Goal: Information Seeking & Learning: Find specific fact

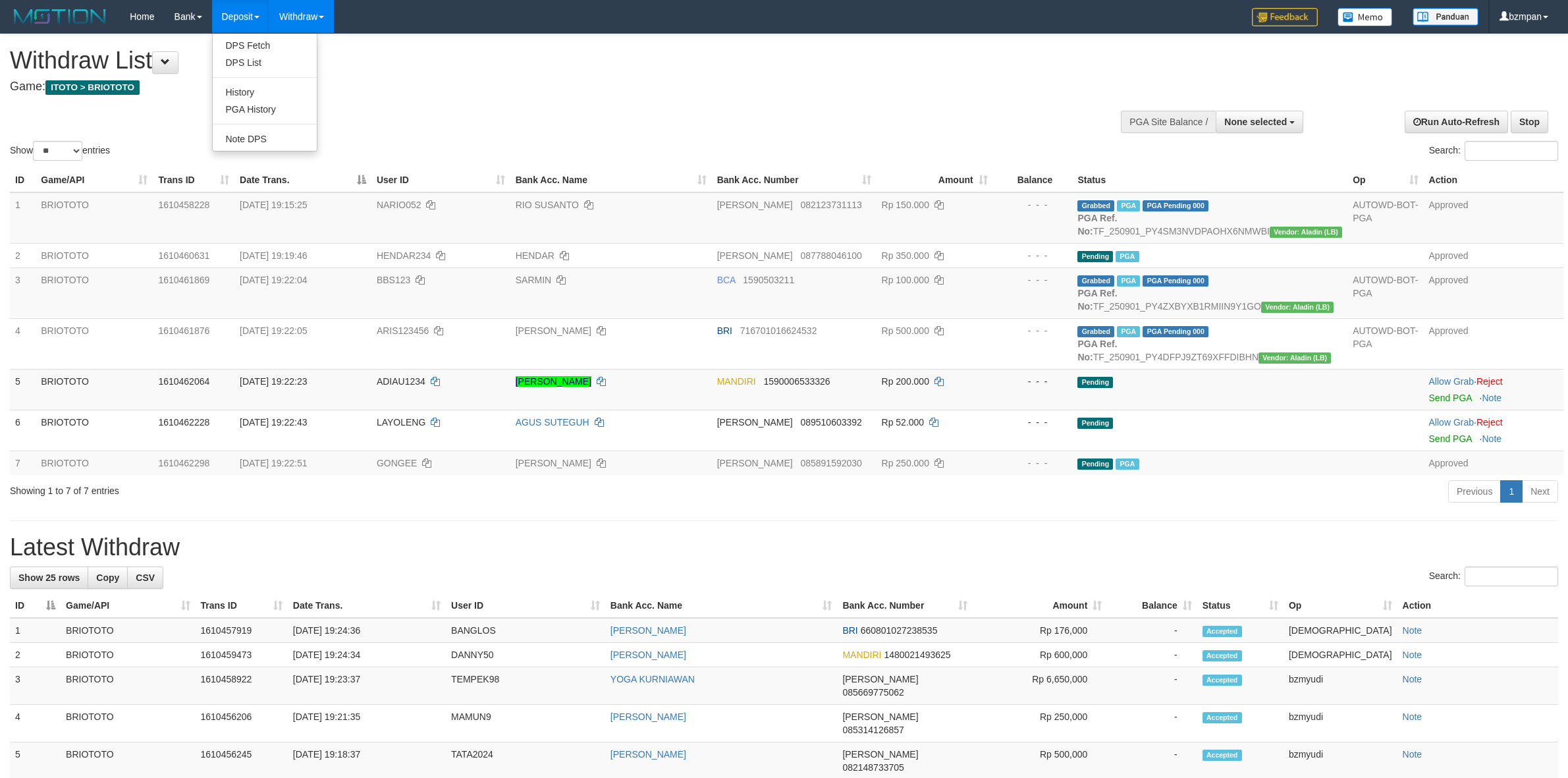
select select
select select "**"
click at [263, 109] on link "PGA History" at bounding box center [265, 109] width 104 height 17
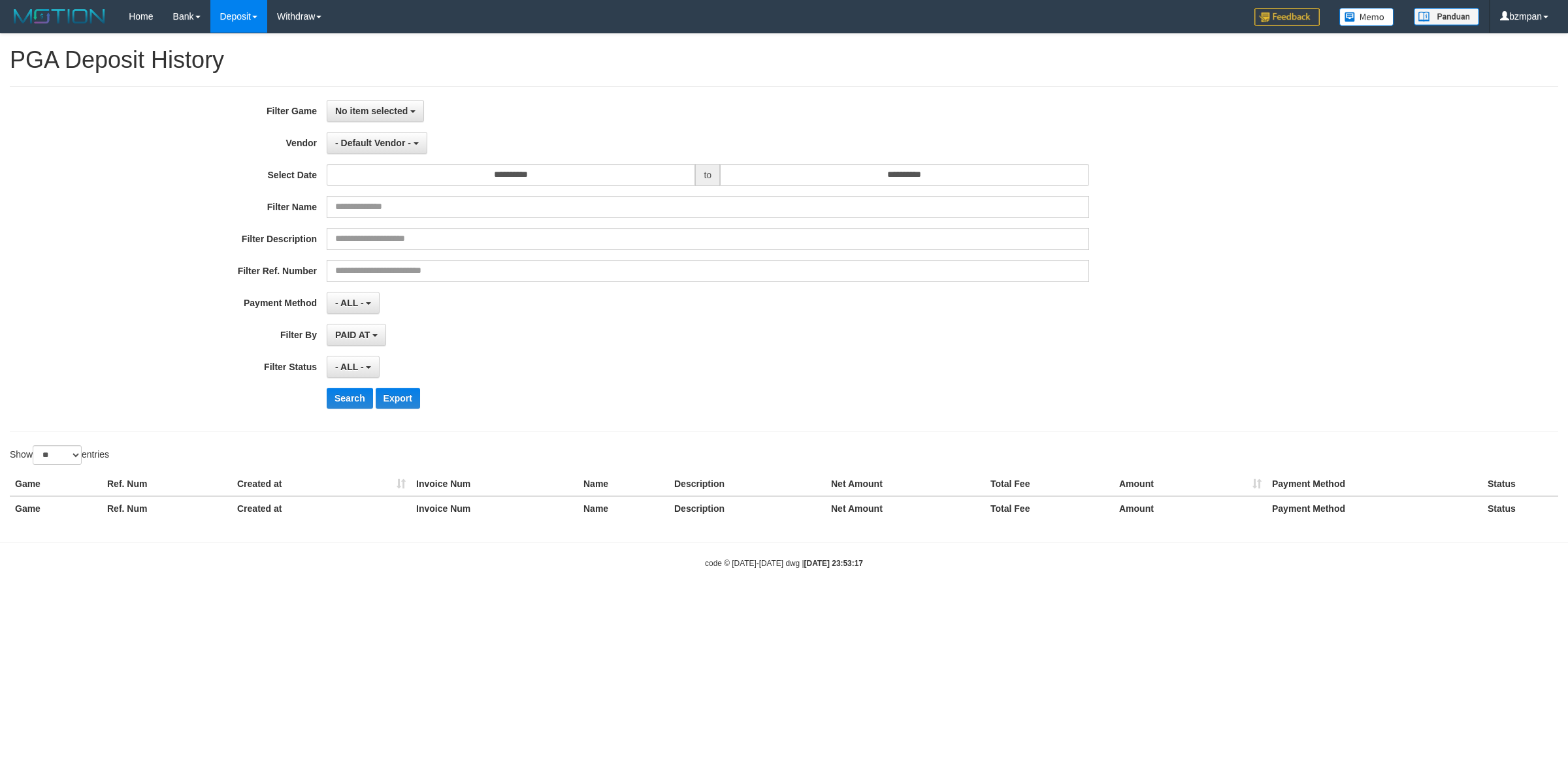
select select
select select "**"
click at [367, 113] on span "No item selected" at bounding box center [371, 111] width 72 height 10
click at [386, 180] on label "[ITOTO] BRIOTOTO" at bounding box center [410, 178] width 166 height 20
click at [361, 140] on input "text" at bounding box center [410, 137] width 109 height 22
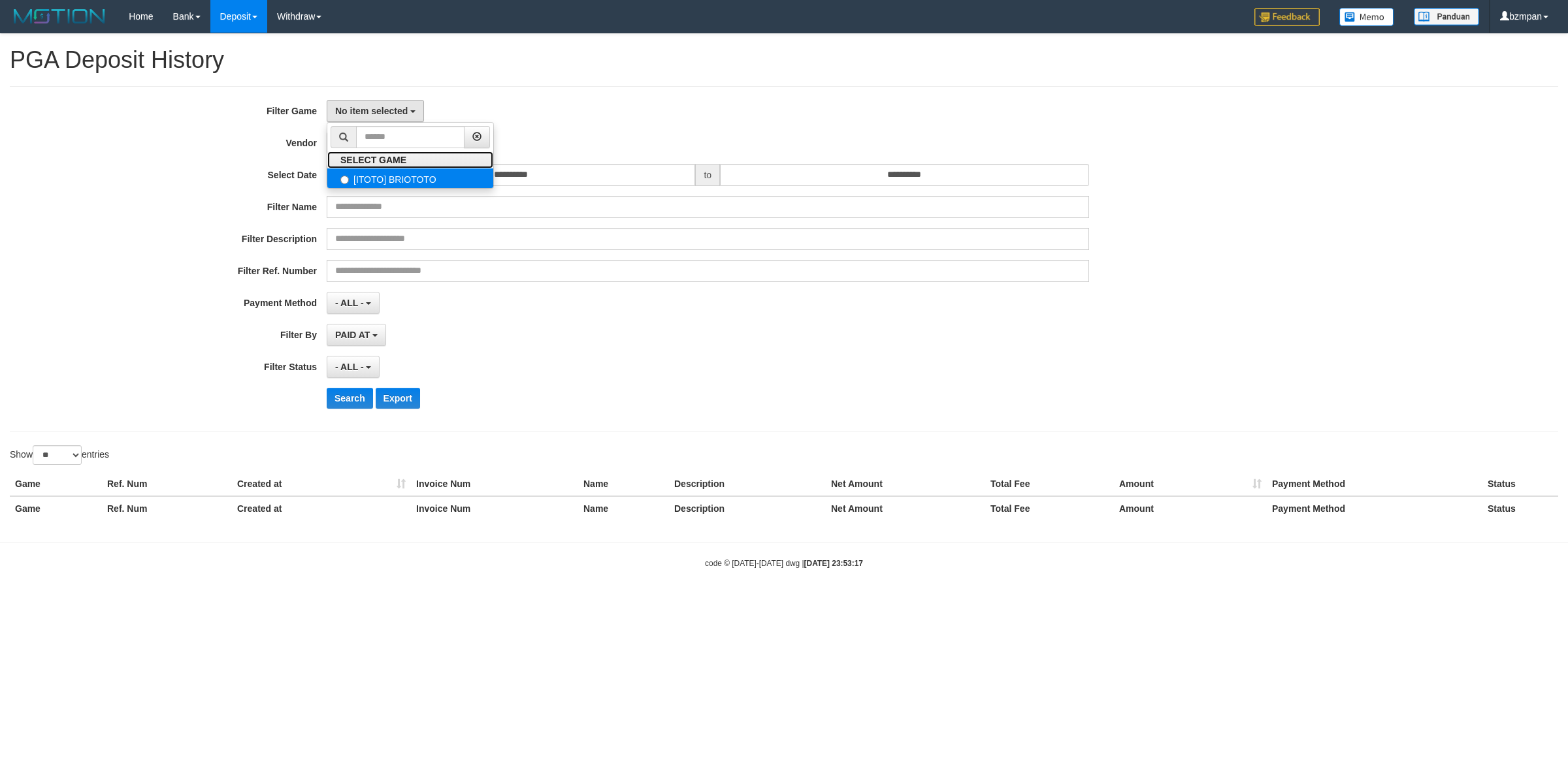
click at [368, 169] on ul "SELECT GAME [ITOTO] BRIOTOTO" at bounding box center [410, 156] width 167 height 67
click at [386, 114] on span "No item selected" at bounding box center [371, 111] width 72 height 10
click at [386, 171] on label "[ITOTO] BRIOTOTO" at bounding box center [410, 178] width 166 height 20
select select "****"
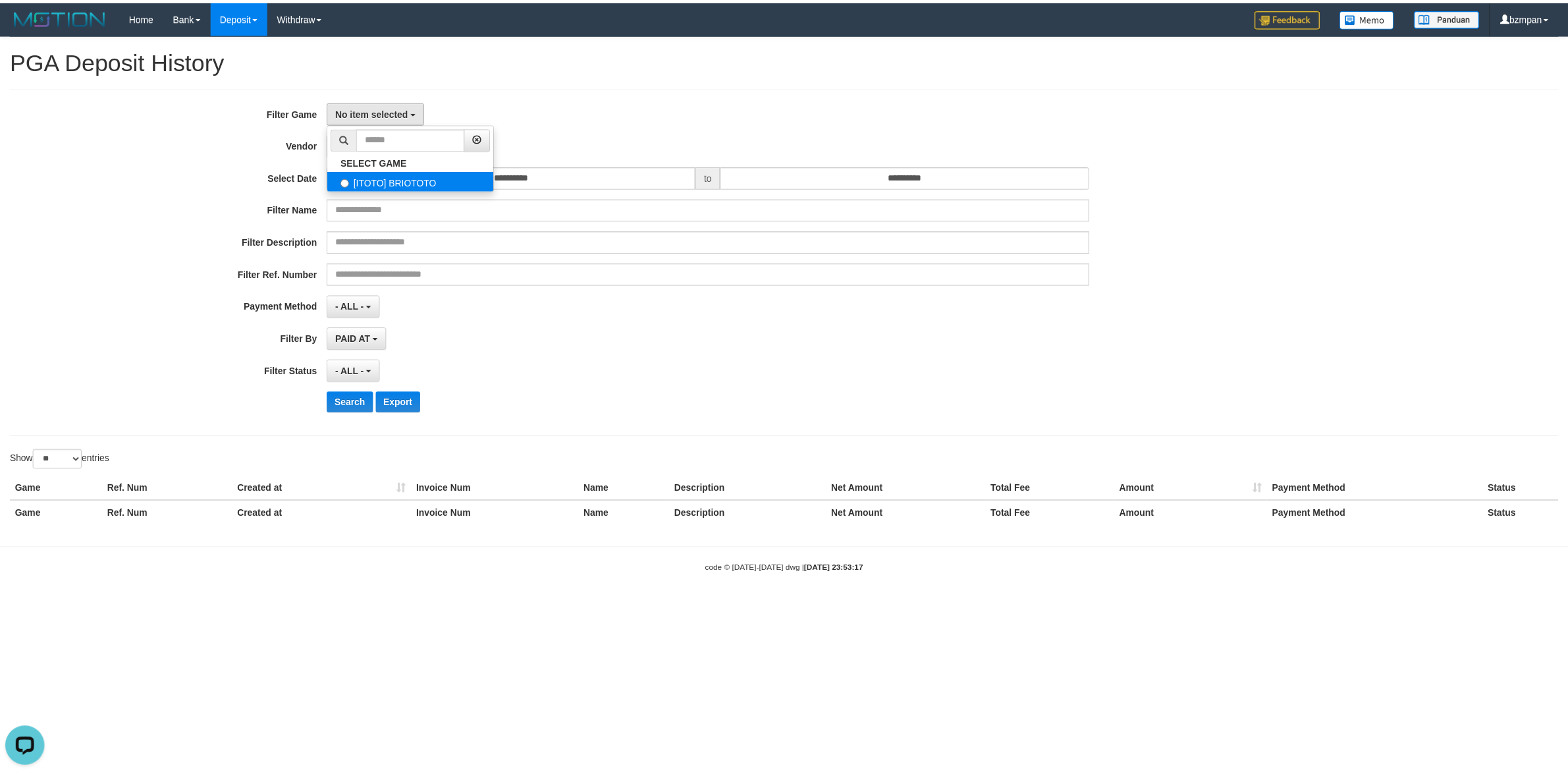
scroll to position [11, 0]
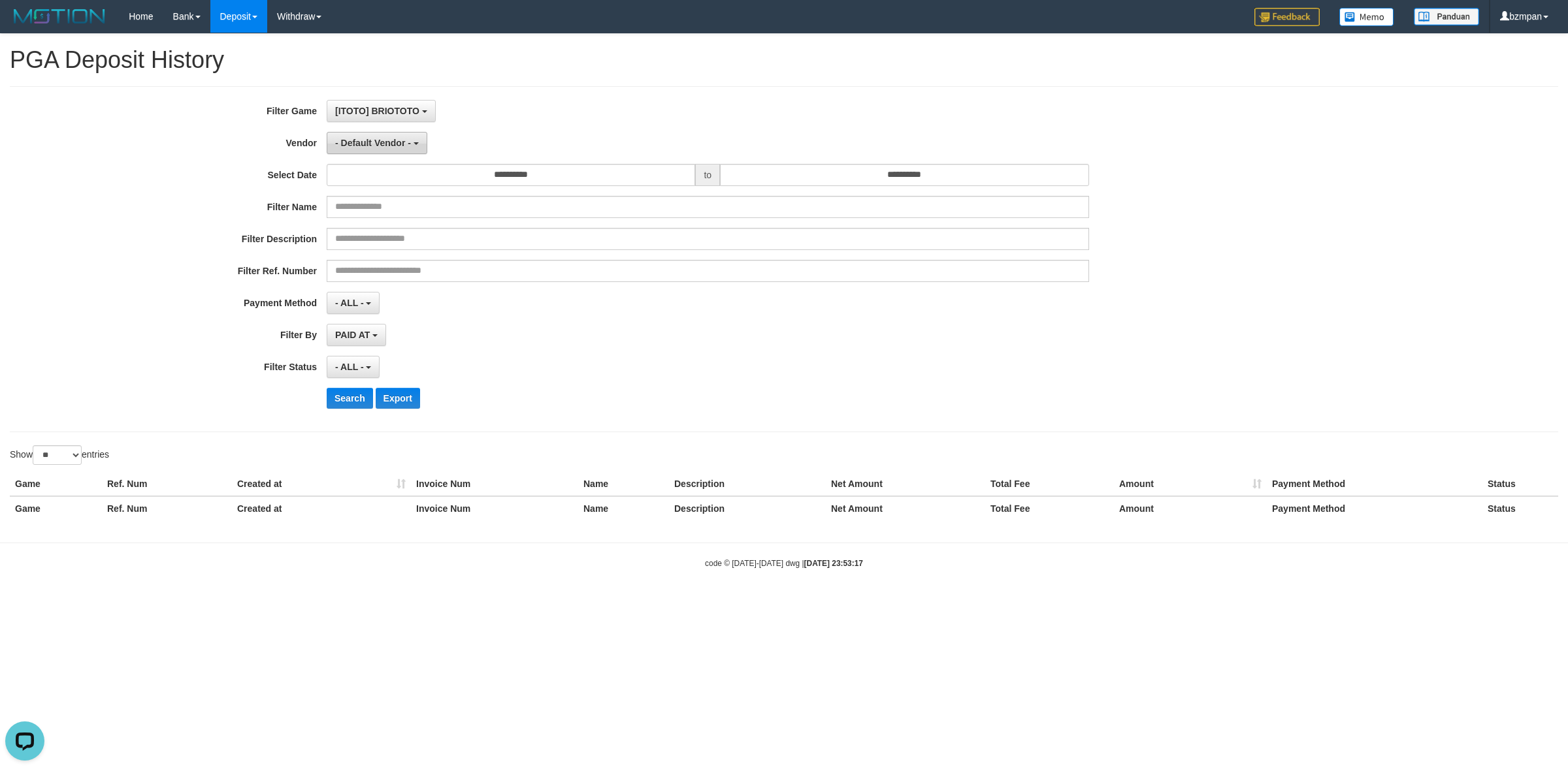
click at [379, 136] on button "- Default Vendor -" at bounding box center [376, 142] width 101 height 22
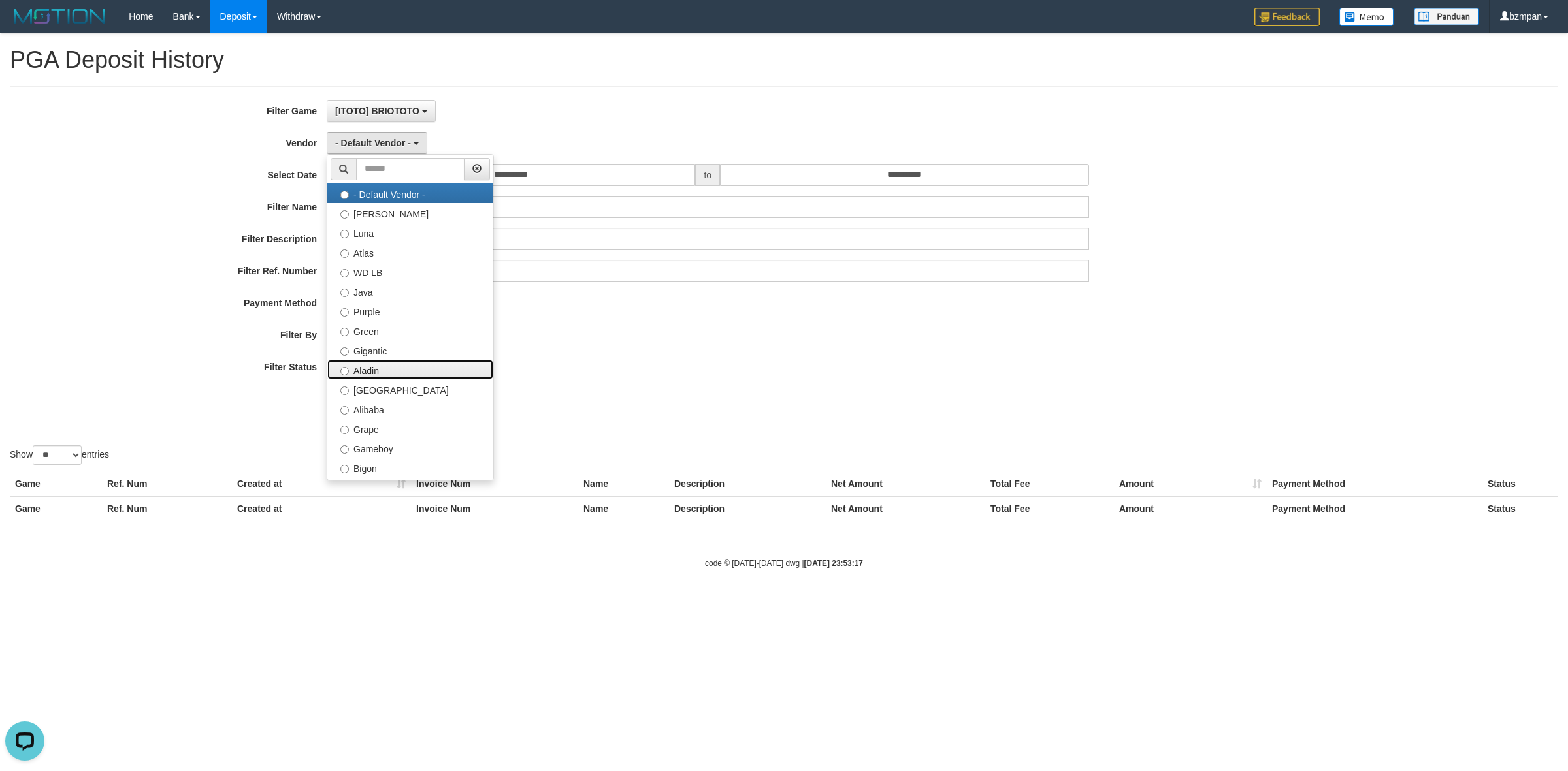
click at [389, 376] on label "Aladin" at bounding box center [410, 369] width 166 height 20
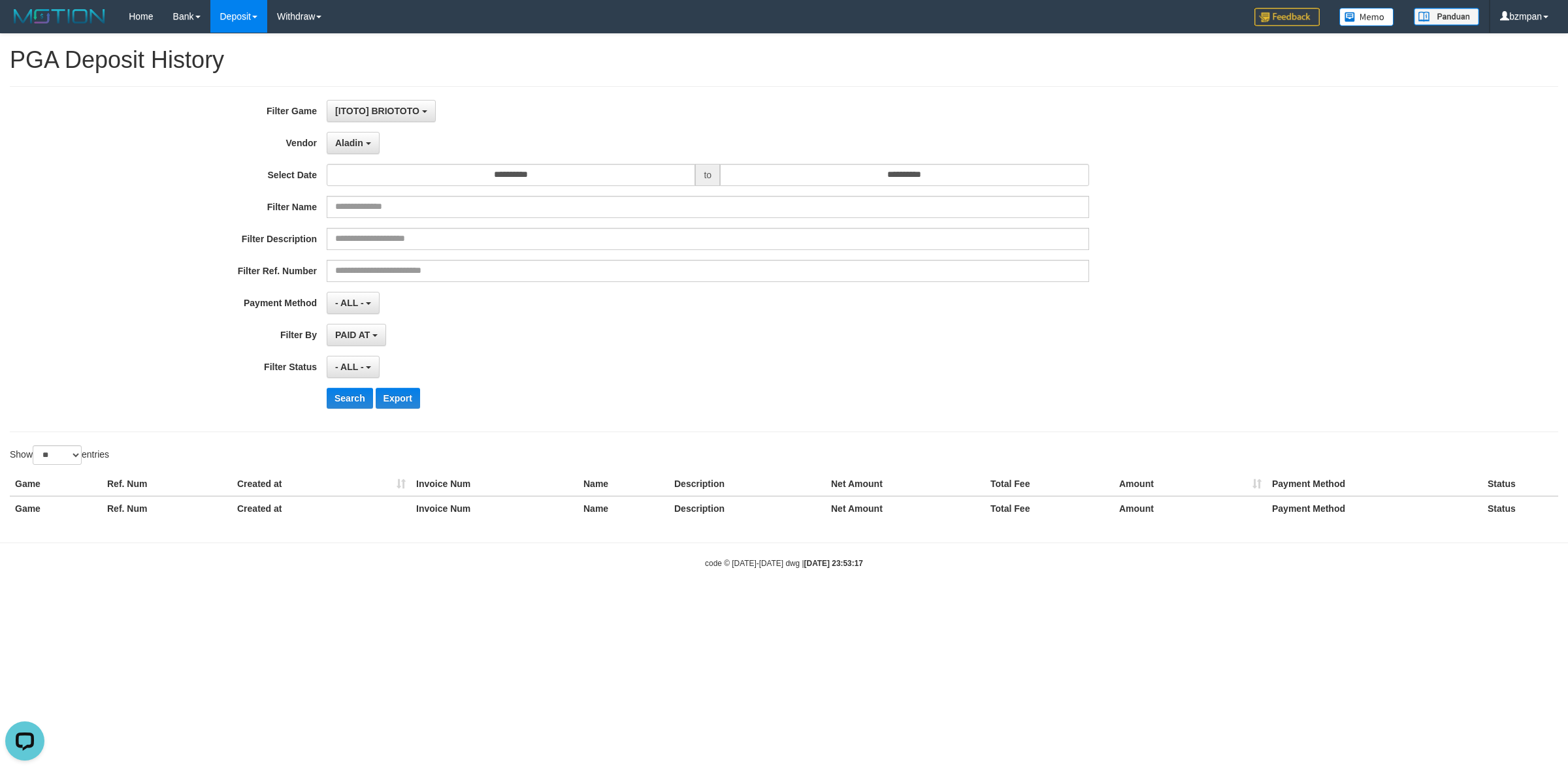
select select "**********"
click at [46, 453] on select "** ** ** ***" at bounding box center [57, 455] width 49 height 20
select select "***"
click at [35, 447] on select "** ** ** ***" at bounding box center [57, 455] width 49 height 20
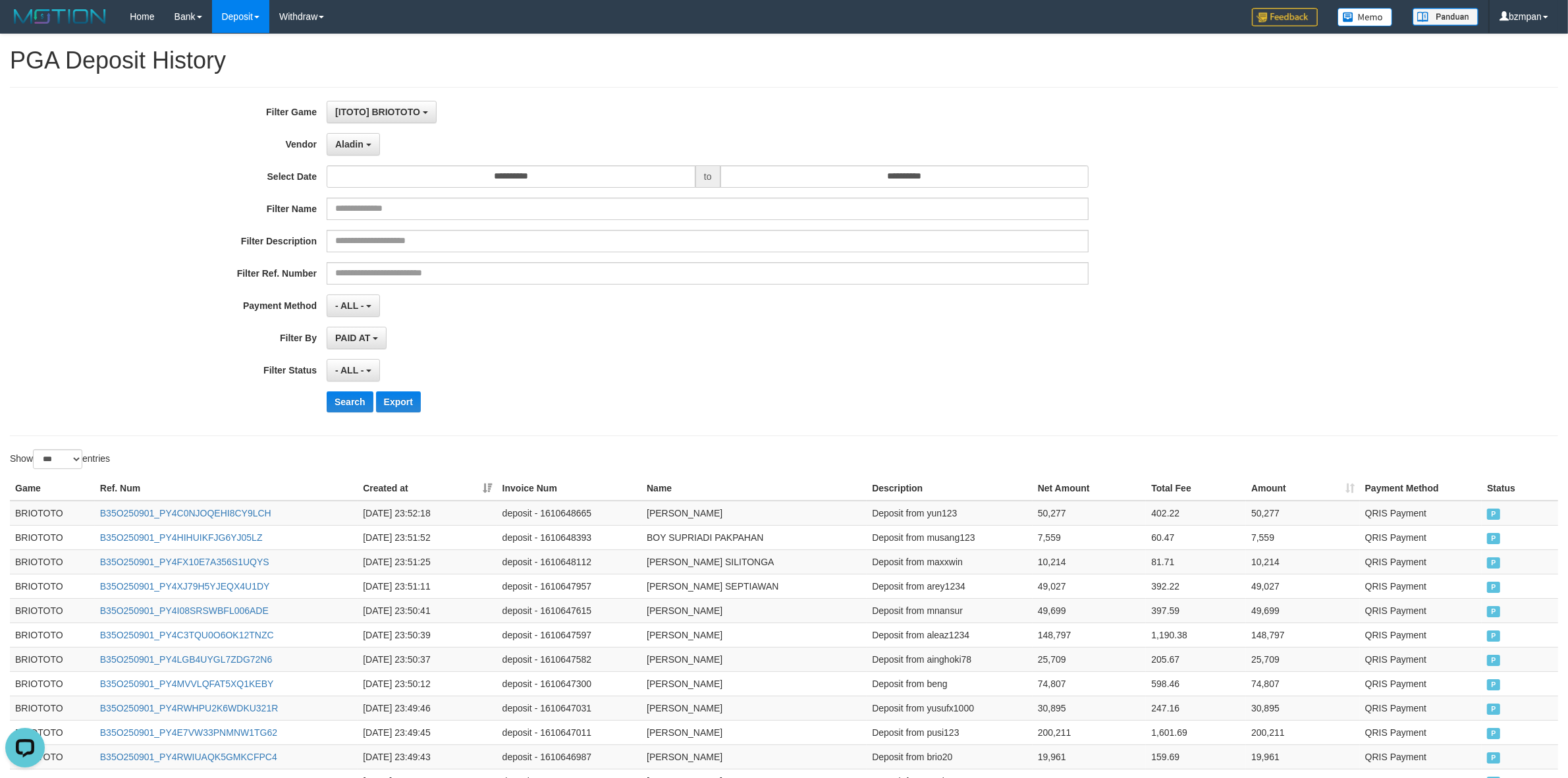
click at [503, 485] on th "Invoice Num" at bounding box center [570, 488] width 144 height 24
click at [491, 485] on th "Created at" at bounding box center [427, 488] width 139 height 24
click at [26, 509] on td "BRIOTOTO" at bounding box center [53, 513] width 85 height 25
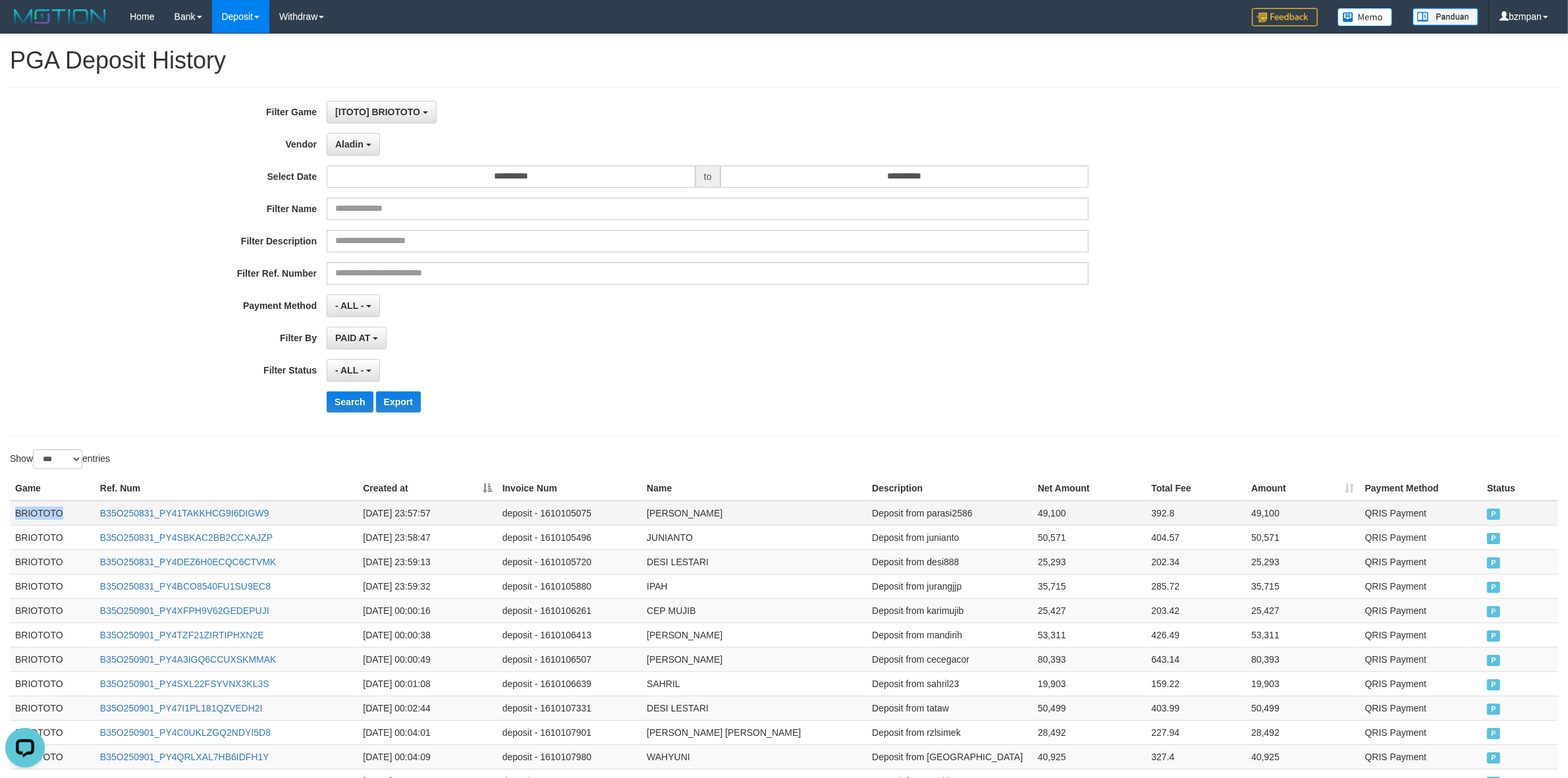
click at [26, 509] on td "BRIOTOTO" at bounding box center [53, 513] width 85 height 25
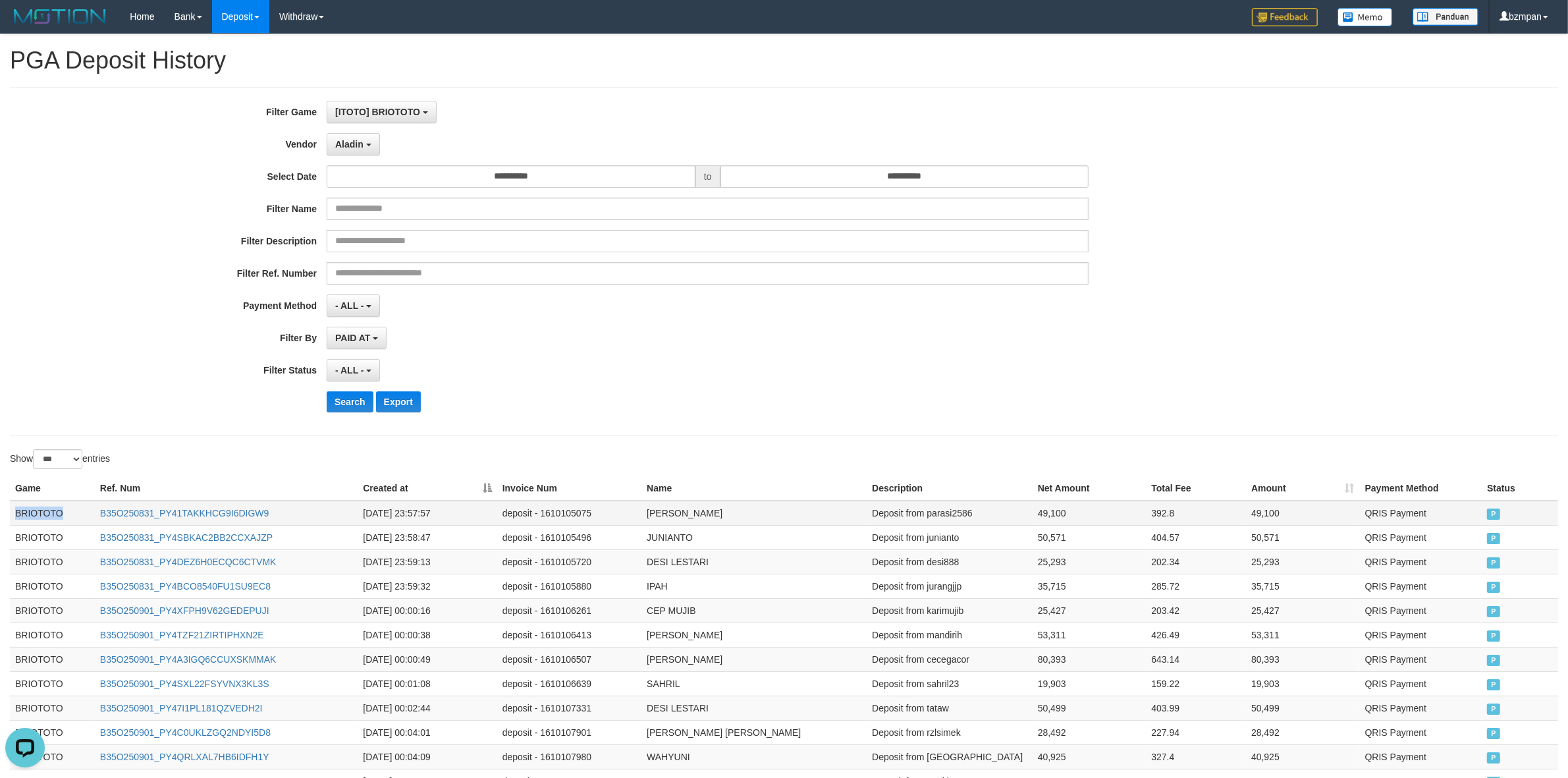
click at [20, 512] on td "BRIOTOTO" at bounding box center [53, 513] width 85 height 25
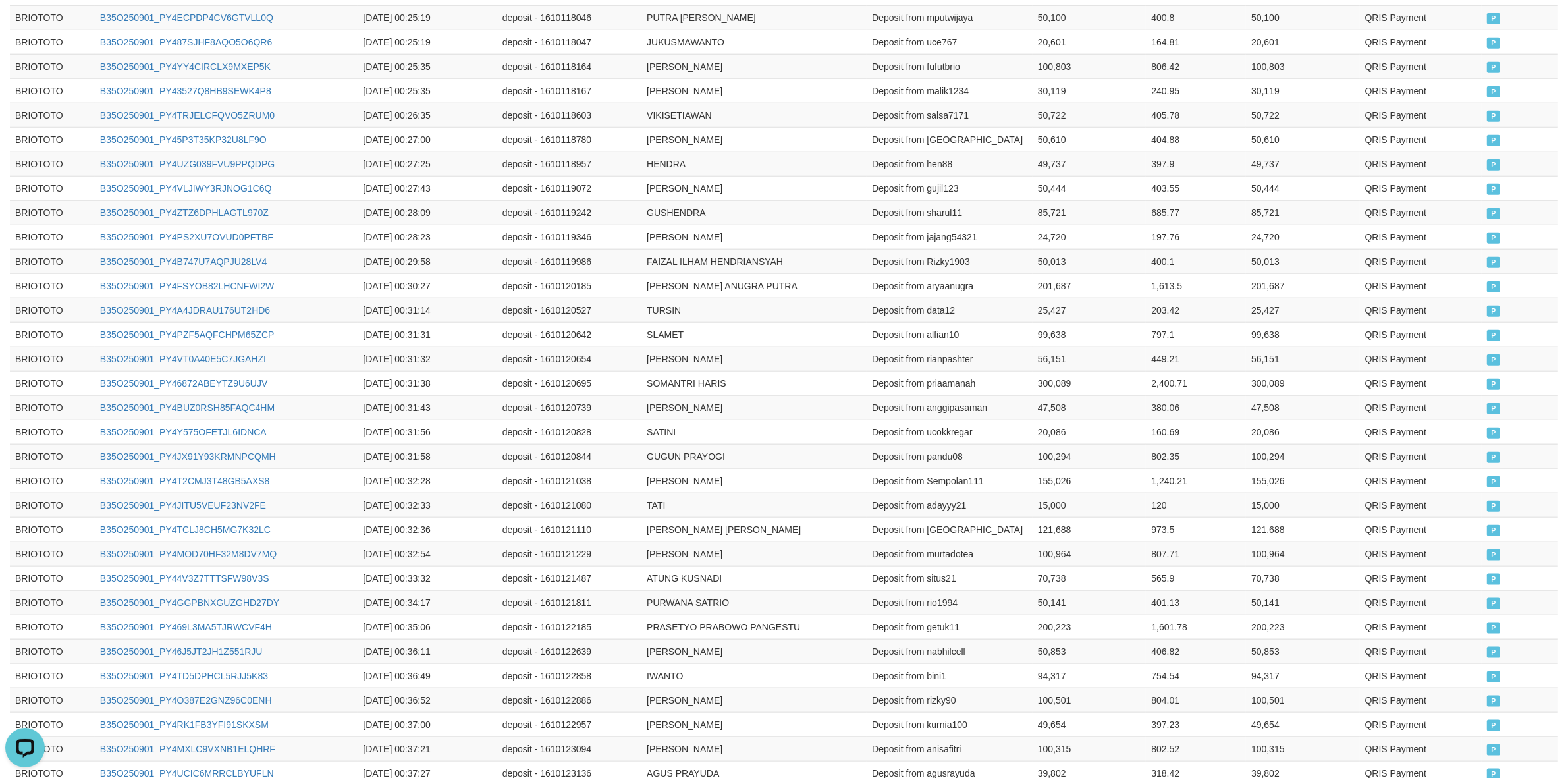
scroll to position [2307, 0]
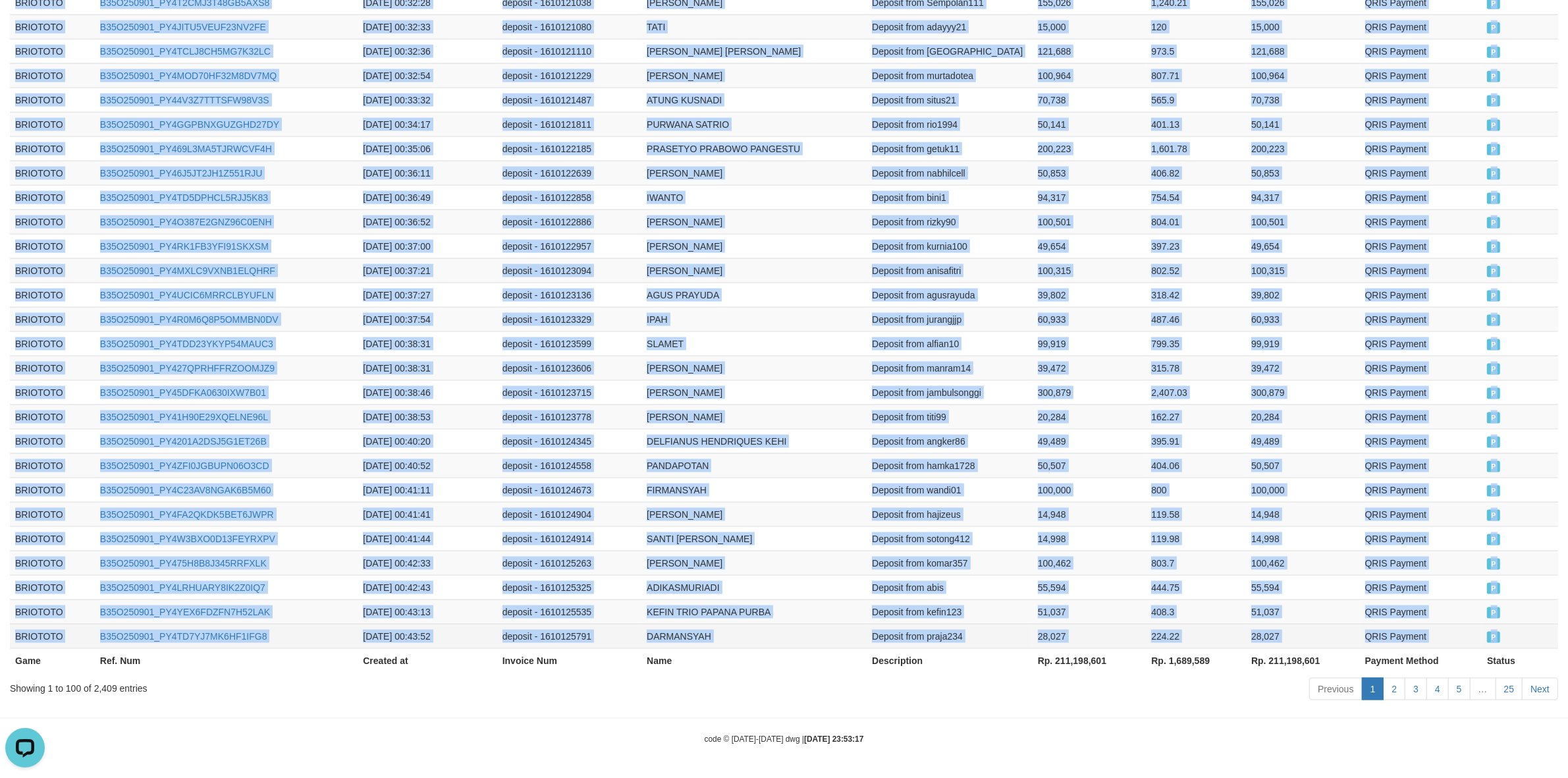
click at [1520, 640] on td "P" at bounding box center [1520, 636] width 77 height 24
click at [1534, 692] on link "Next" at bounding box center [1540, 689] width 36 height 23
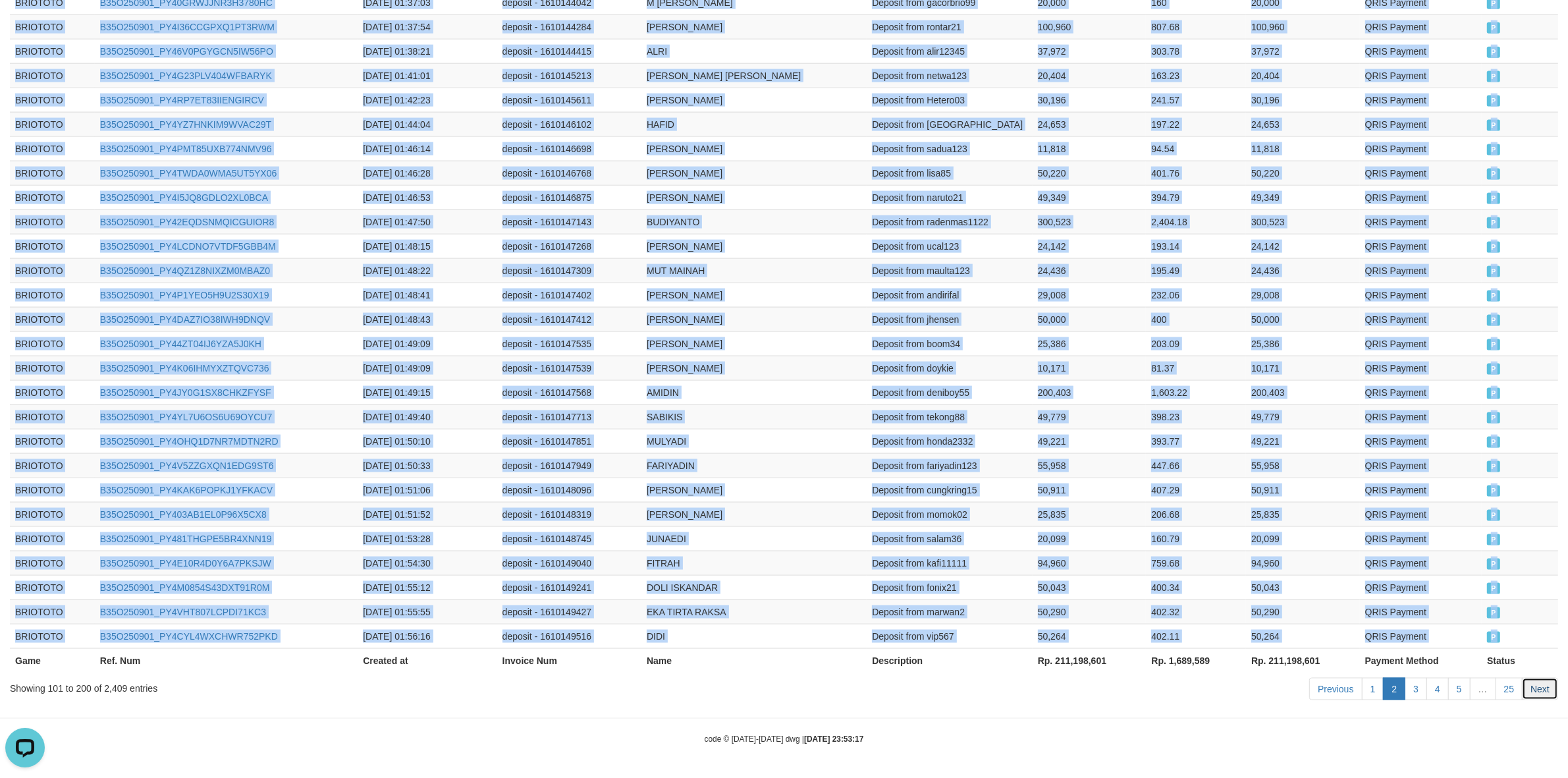
click at [1546, 693] on link "Next" at bounding box center [1540, 689] width 36 height 23
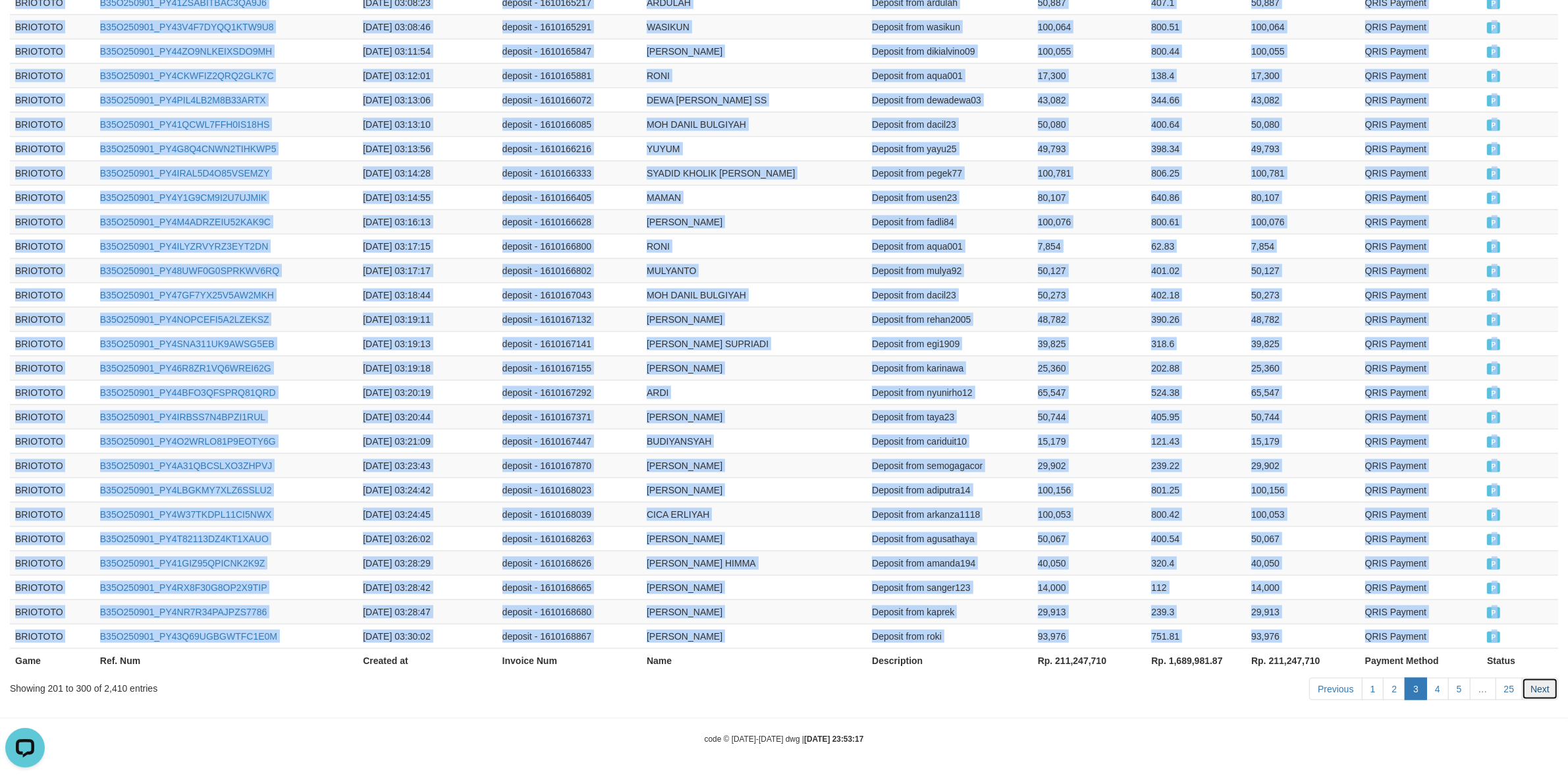
click at [1545, 680] on link "Next" at bounding box center [1540, 689] width 36 height 23
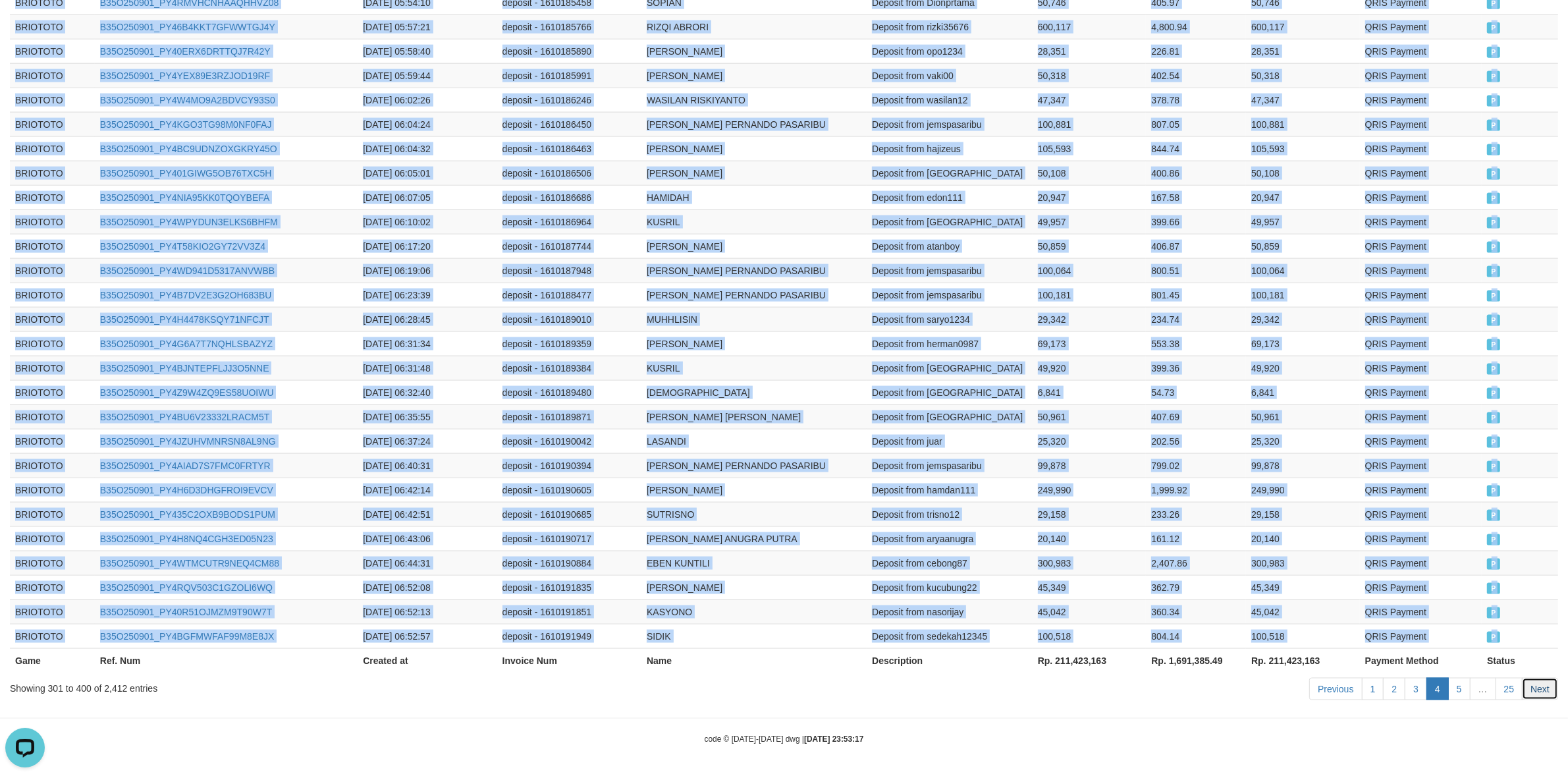
click at [1555, 692] on link "Next" at bounding box center [1540, 689] width 36 height 23
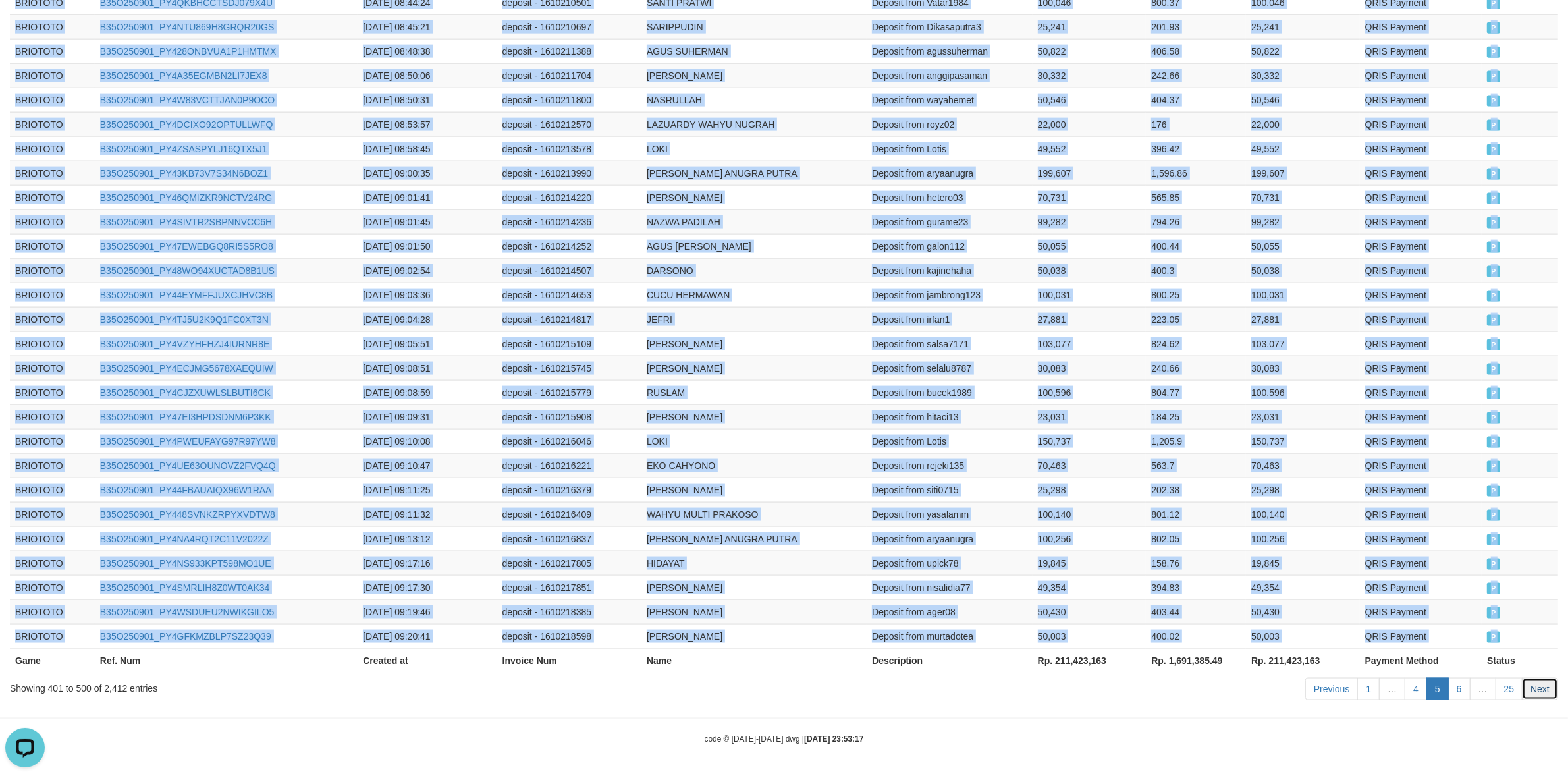
click at [1547, 687] on link "Next" at bounding box center [1540, 689] width 36 height 23
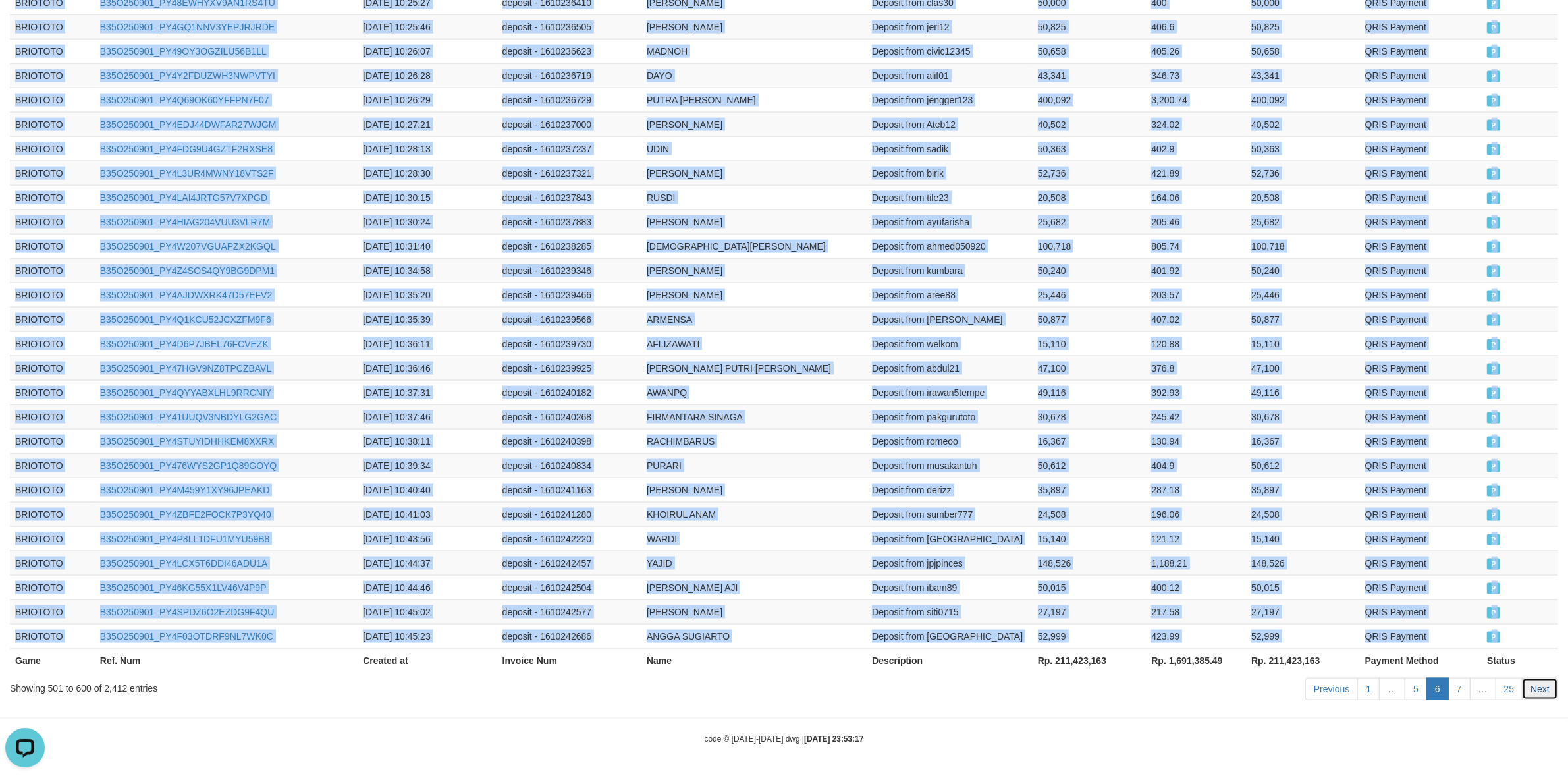
drag, startPoint x: 1537, startPoint y: 689, endPoint x: 1534, endPoint y: 683, distance: 6.7
click at [1537, 689] on link "Next" at bounding box center [1540, 689] width 36 height 23
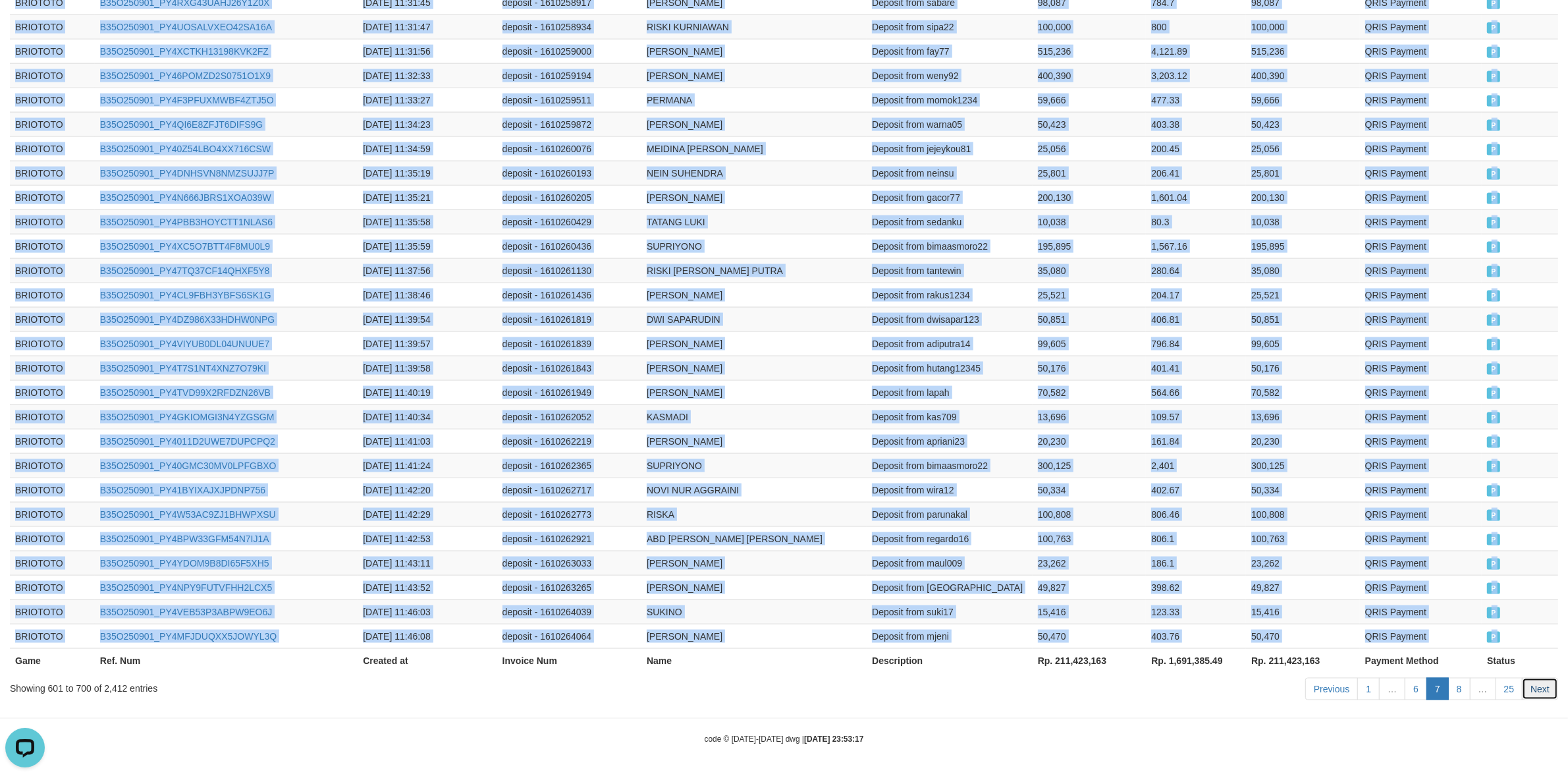
click at [1532, 692] on link "Next" at bounding box center [1540, 689] width 36 height 23
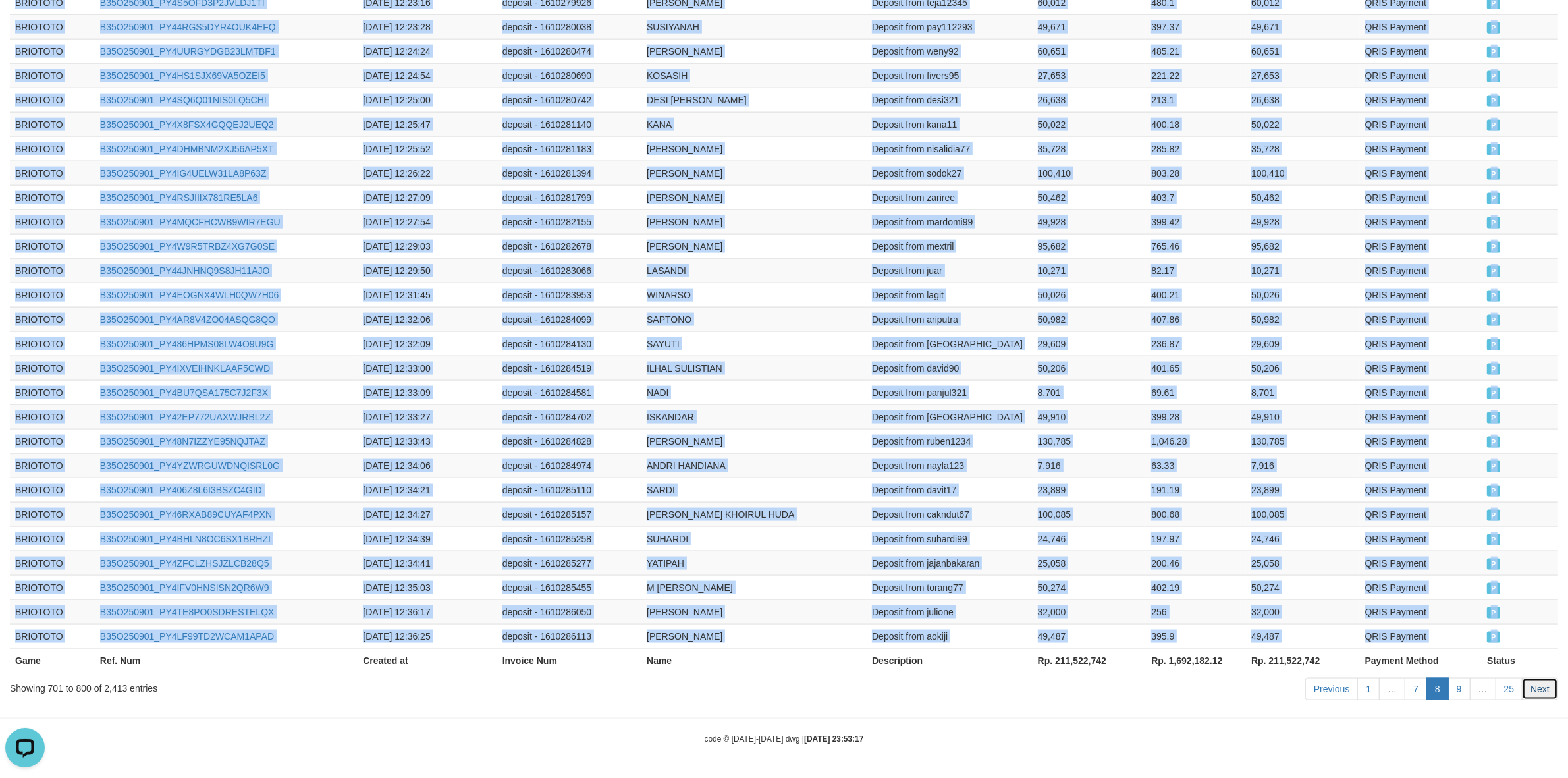
click at [1526, 692] on link "Next" at bounding box center [1540, 689] width 36 height 23
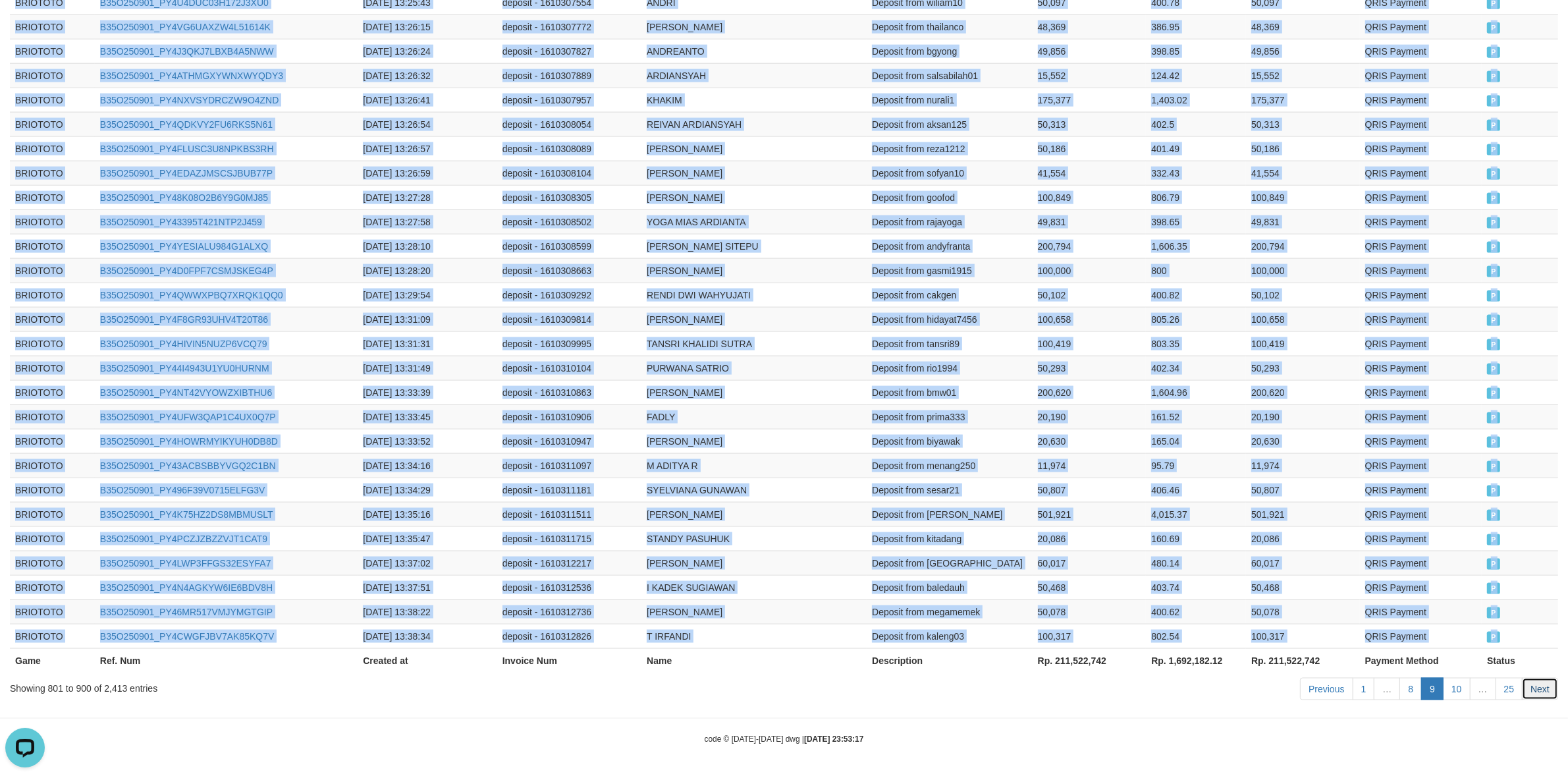
click at [1540, 693] on link "Next" at bounding box center [1540, 689] width 36 height 23
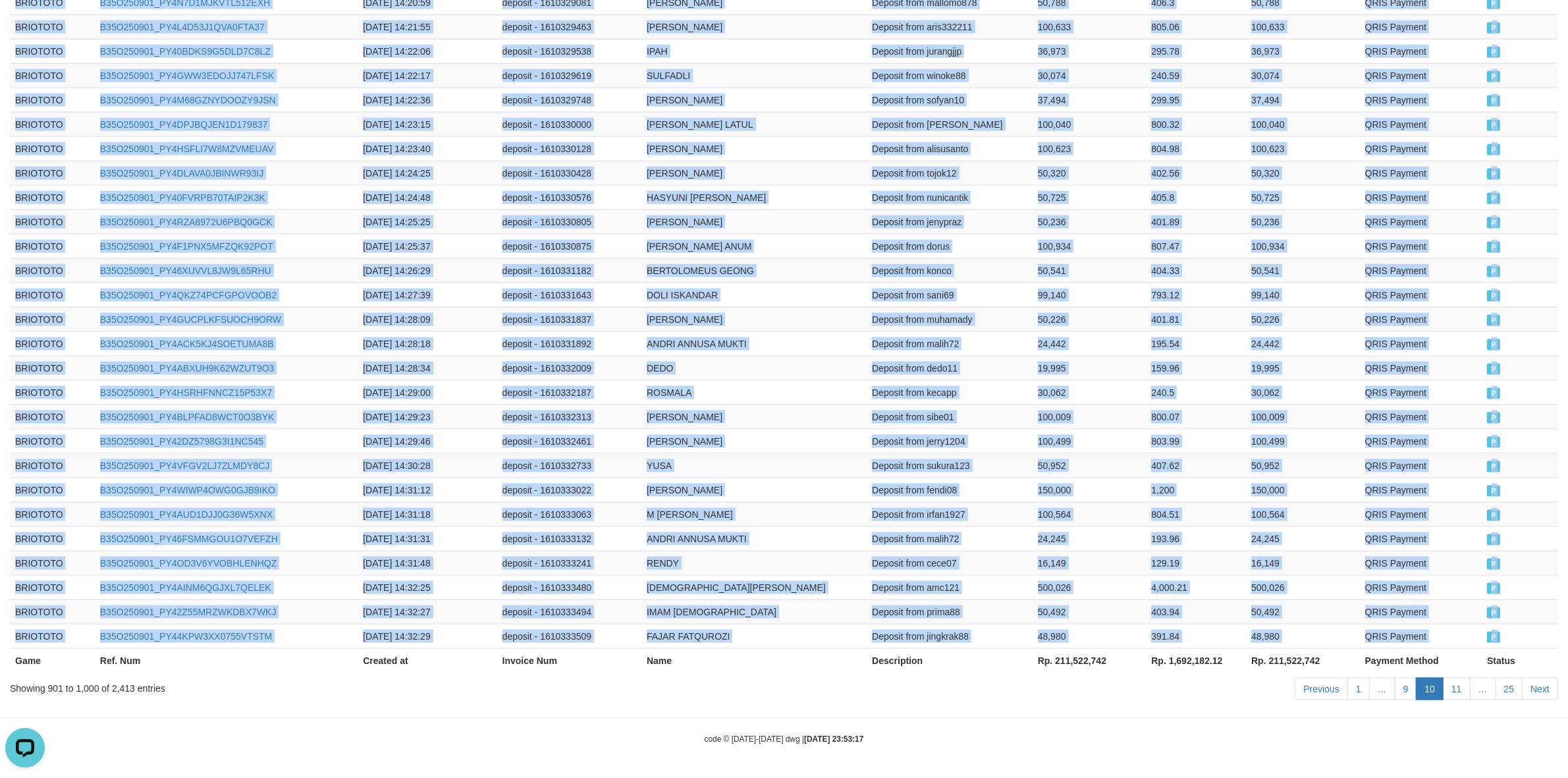
scroll to position [2320, 0]
click at [1545, 698] on link "Next" at bounding box center [1540, 689] width 36 height 23
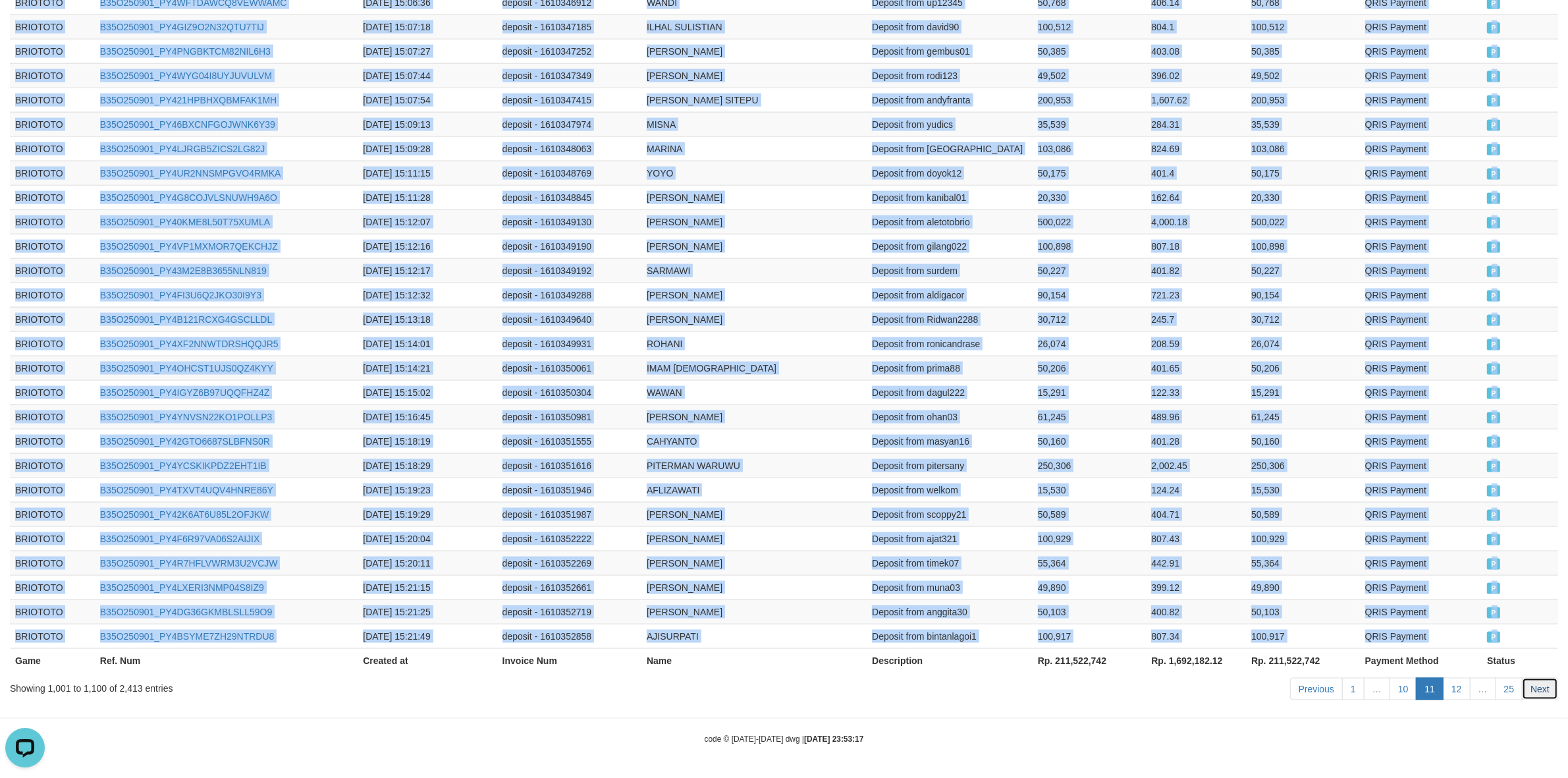
click at [1532, 684] on link "Next" at bounding box center [1540, 689] width 36 height 23
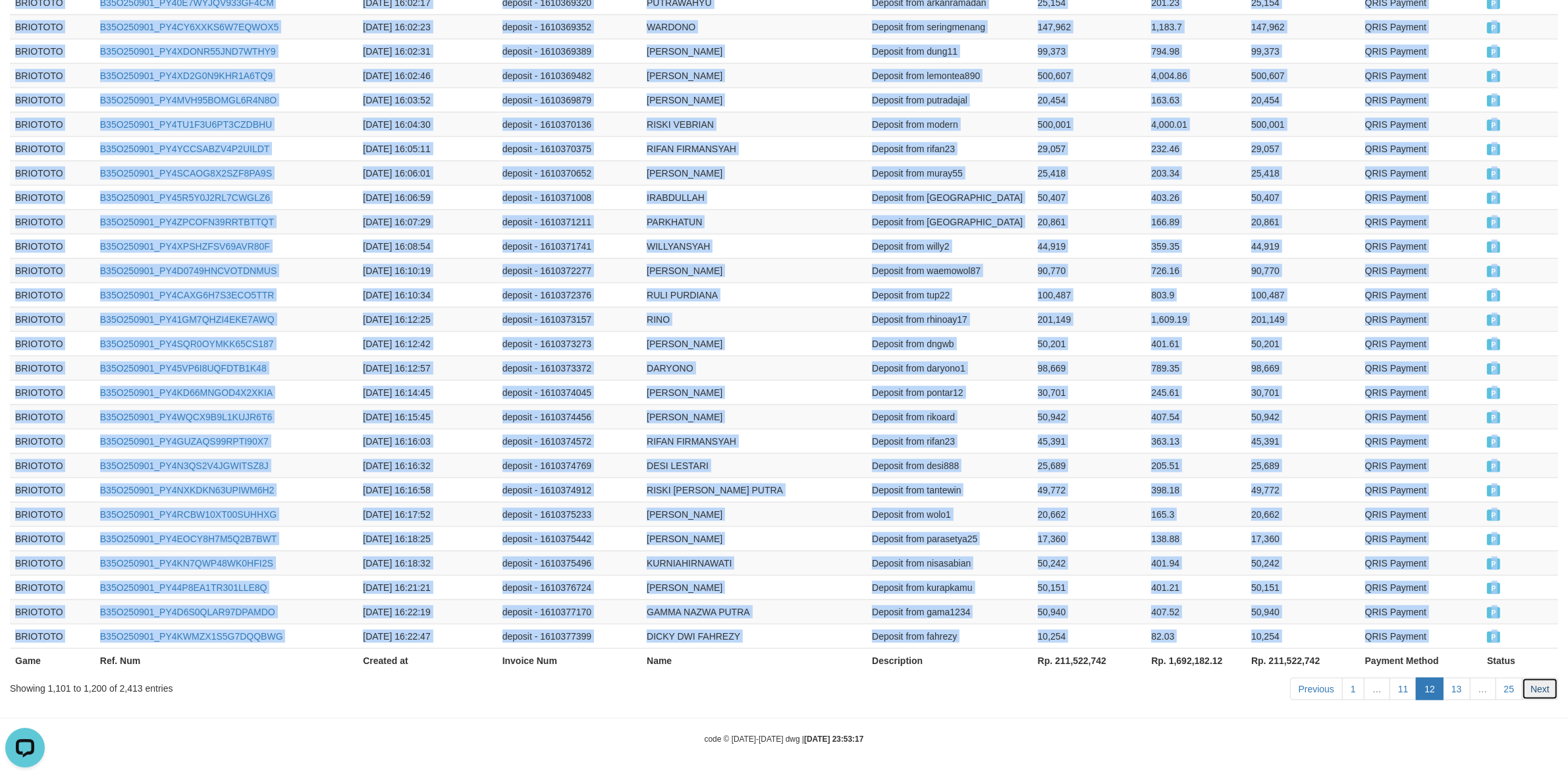
click at [1540, 682] on link "Next" at bounding box center [1540, 689] width 36 height 23
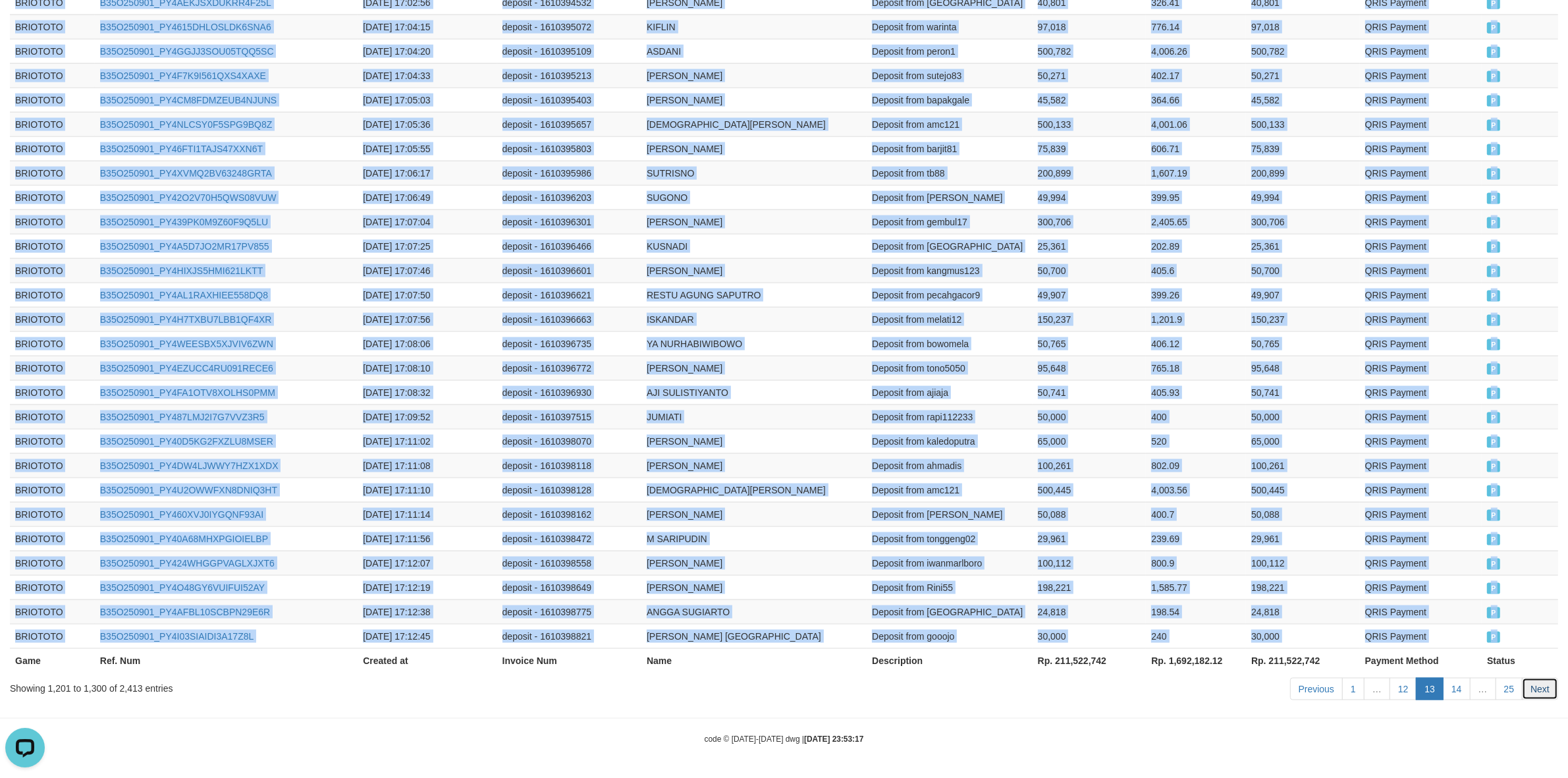
click at [1532, 693] on link "Next" at bounding box center [1540, 689] width 36 height 23
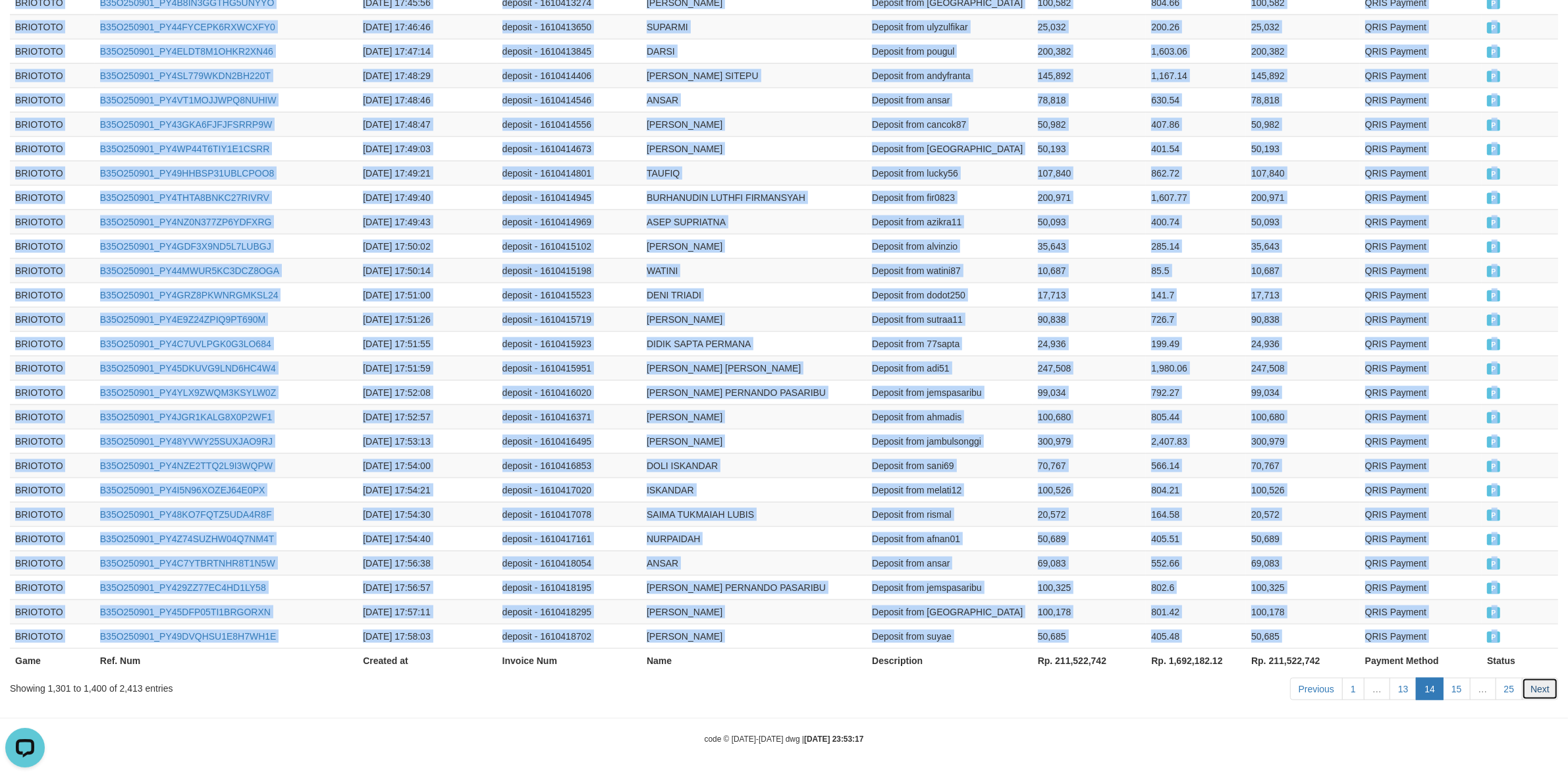
click at [1541, 693] on link "Next" at bounding box center [1540, 689] width 36 height 23
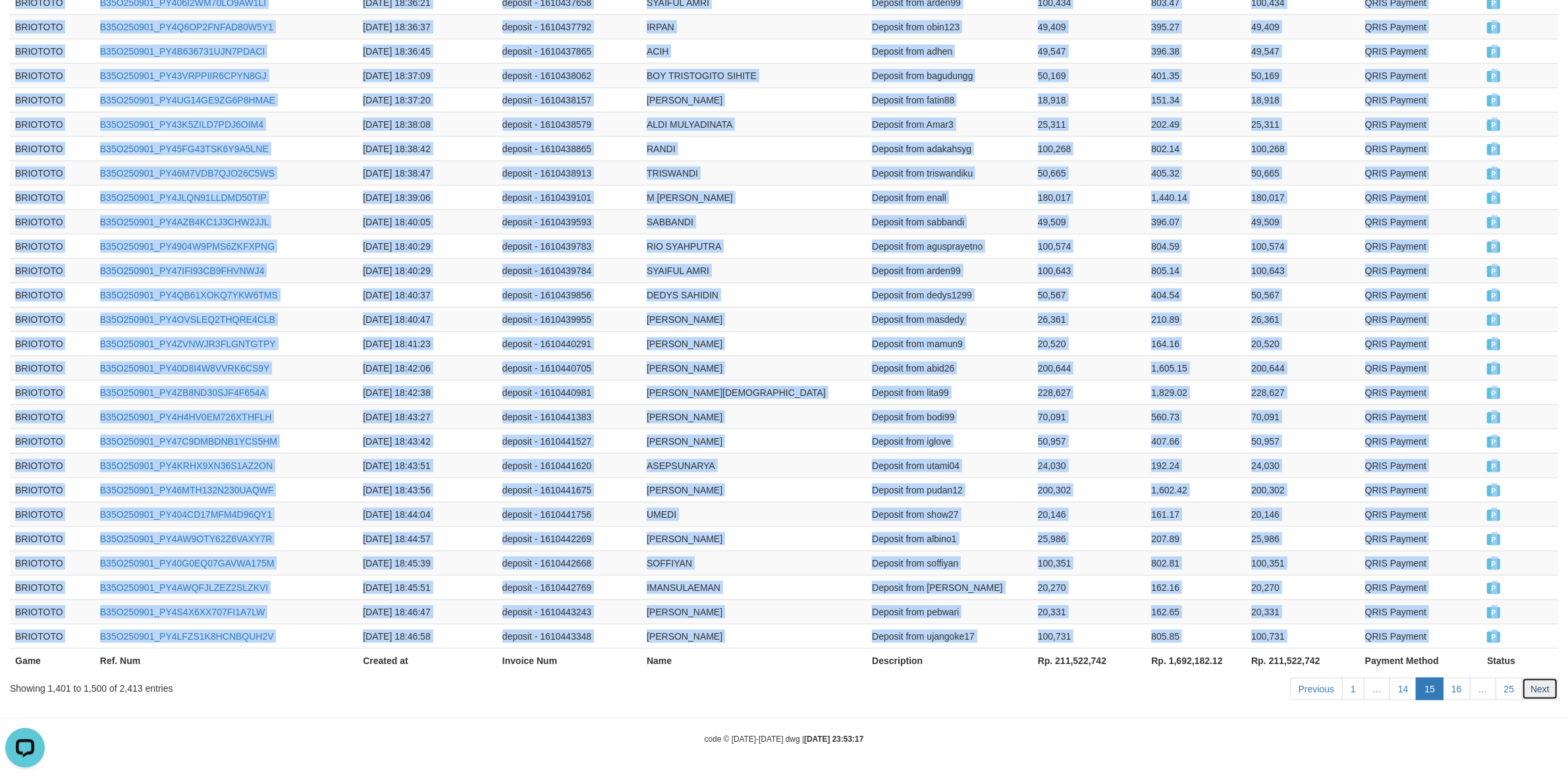
click at [1530, 682] on link "Next" at bounding box center [1540, 689] width 36 height 23
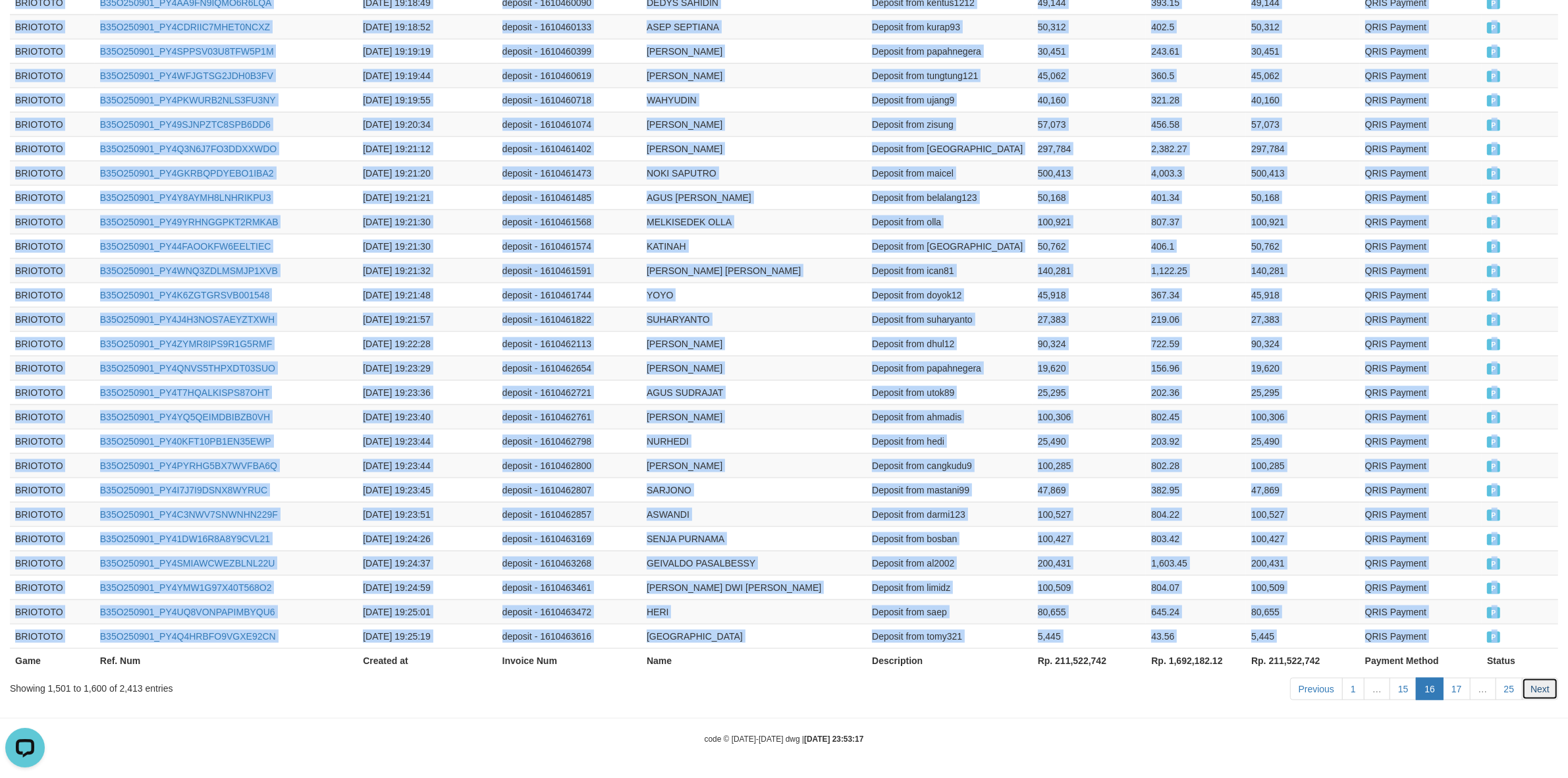
click at [1542, 690] on link "Next" at bounding box center [1540, 689] width 36 height 23
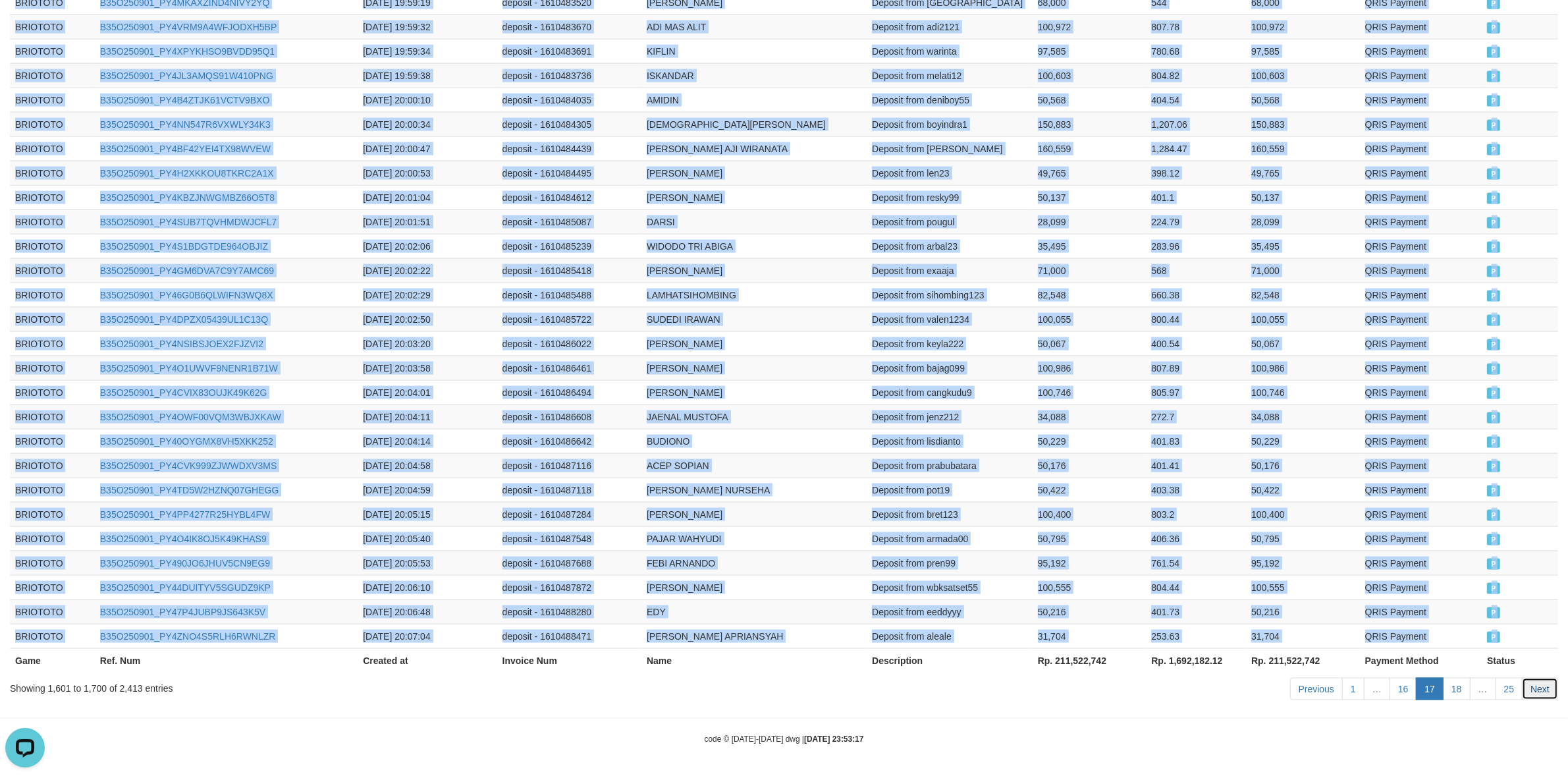
click at [1537, 690] on link "Next" at bounding box center [1540, 689] width 36 height 23
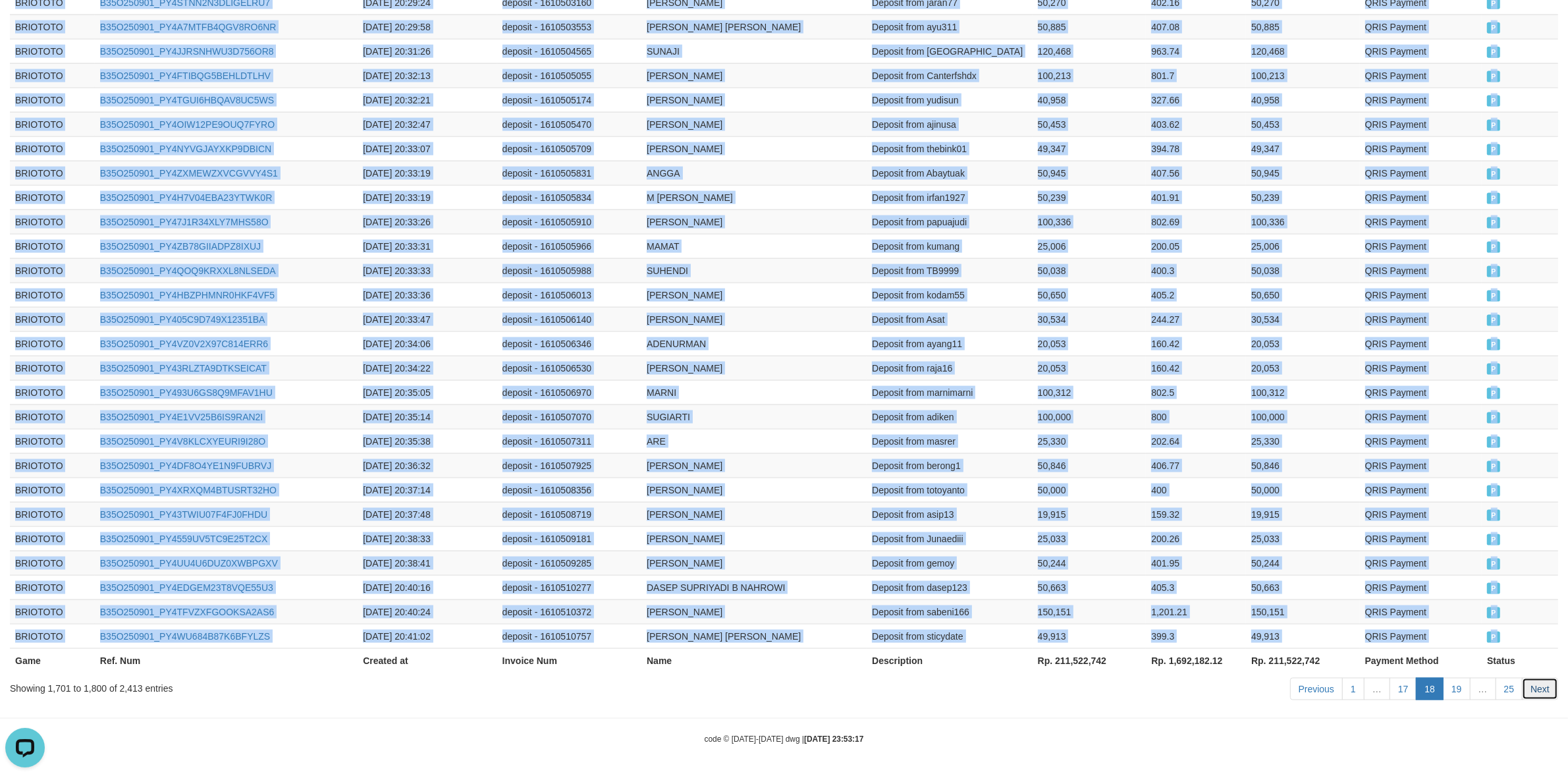
click at [1545, 699] on link "Next" at bounding box center [1540, 689] width 36 height 23
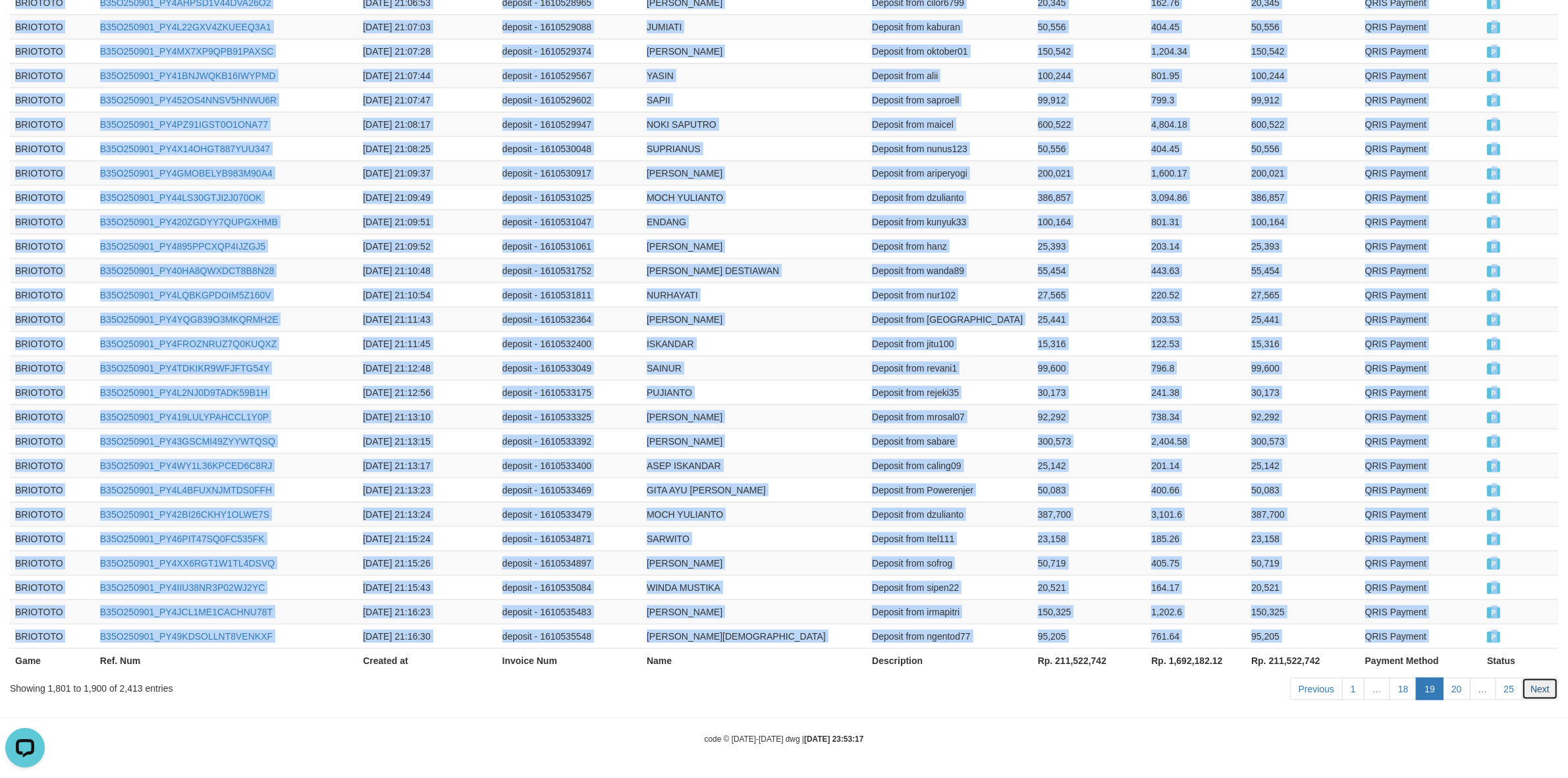
click at [1528, 689] on link "Next" at bounding box center [1540, 689] width 36 height 23
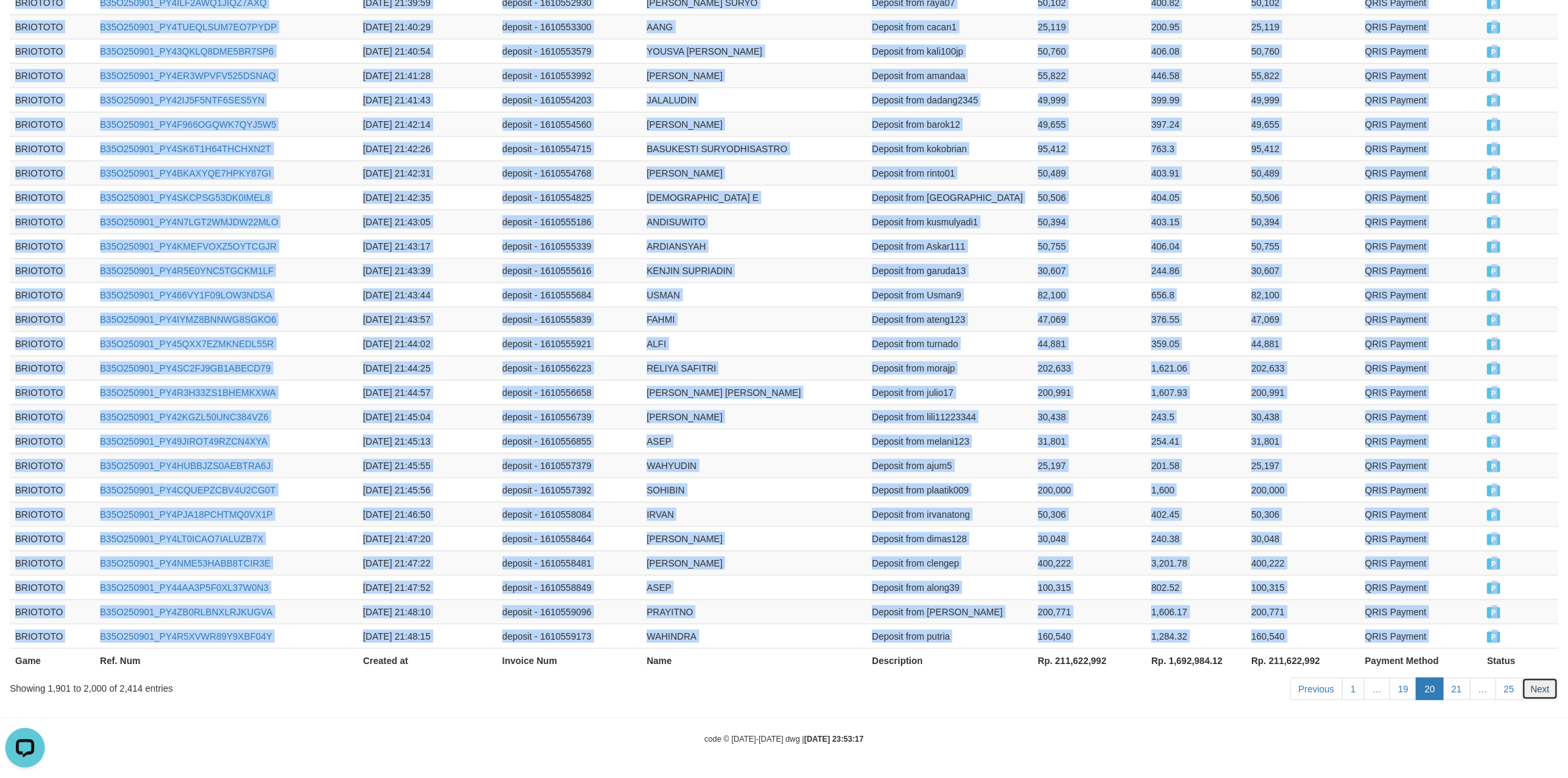
click at [1537, 678] on link "Next" at bounding box center [1540, 689] width 36 height 23
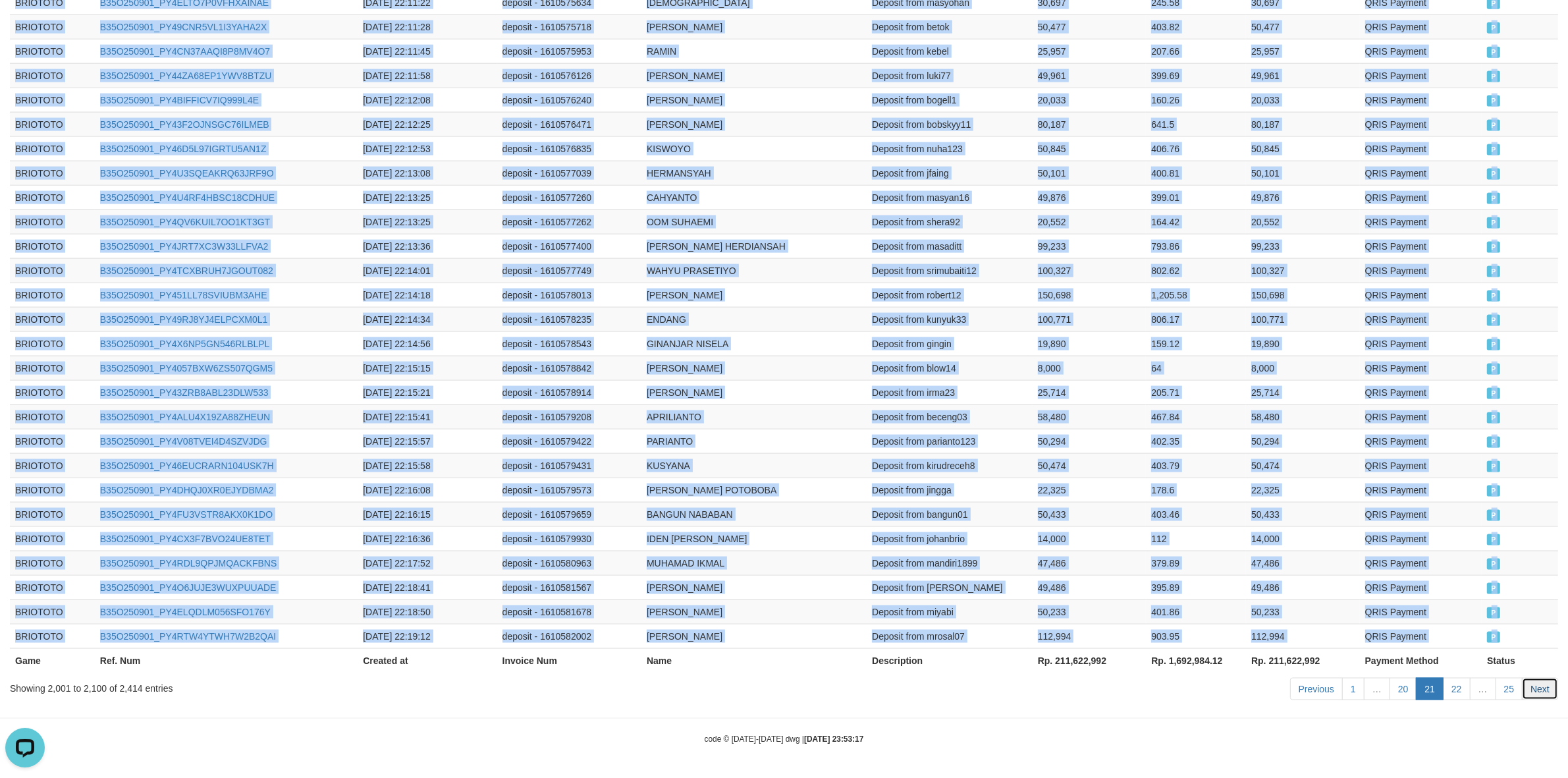
click at [1540, 688] on link "Next" at bounding box center [1540, 689] width 36 height 23
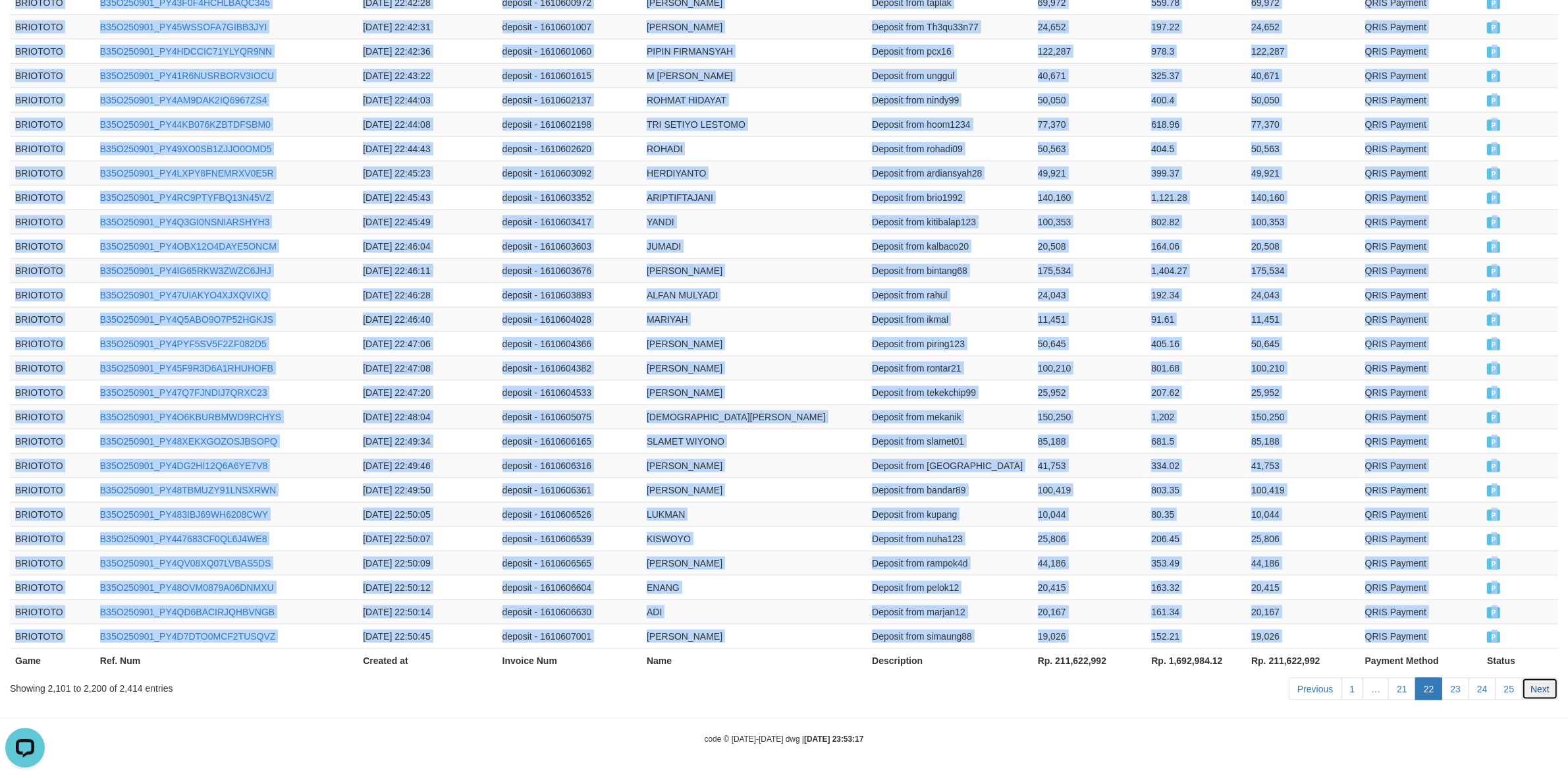
click at [1543, 686] on link "Next" at bounding box center [1540, 689] width 36 height 23
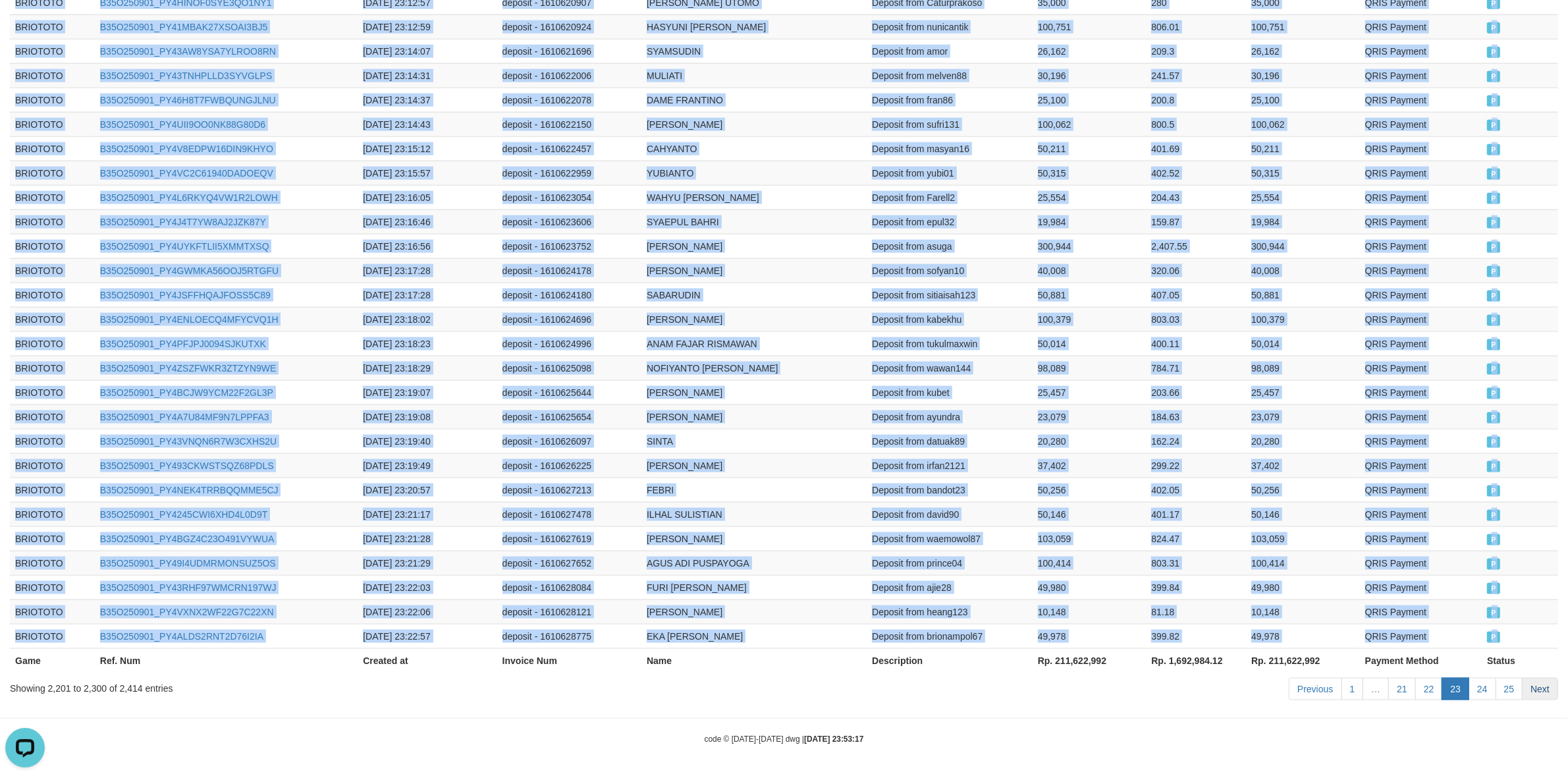
click at [1530, 677] on div "Previous 1 … 21 22 23 24 25 Next" at bounding box center [1111, 690] width 895 height 28
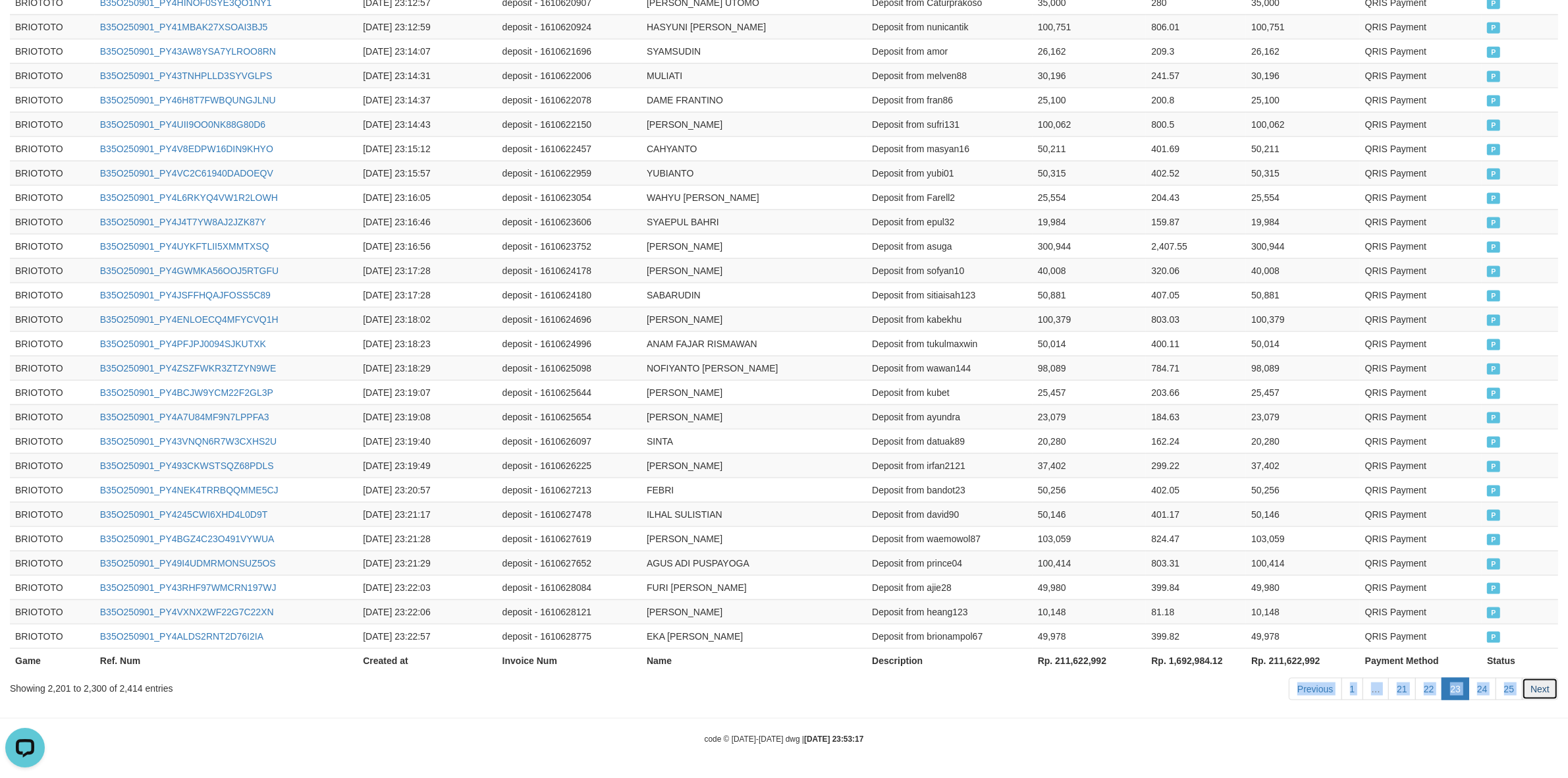
click at [1530, 682] on link "Next" at bounding box center [1540, 689] width 36 height 23
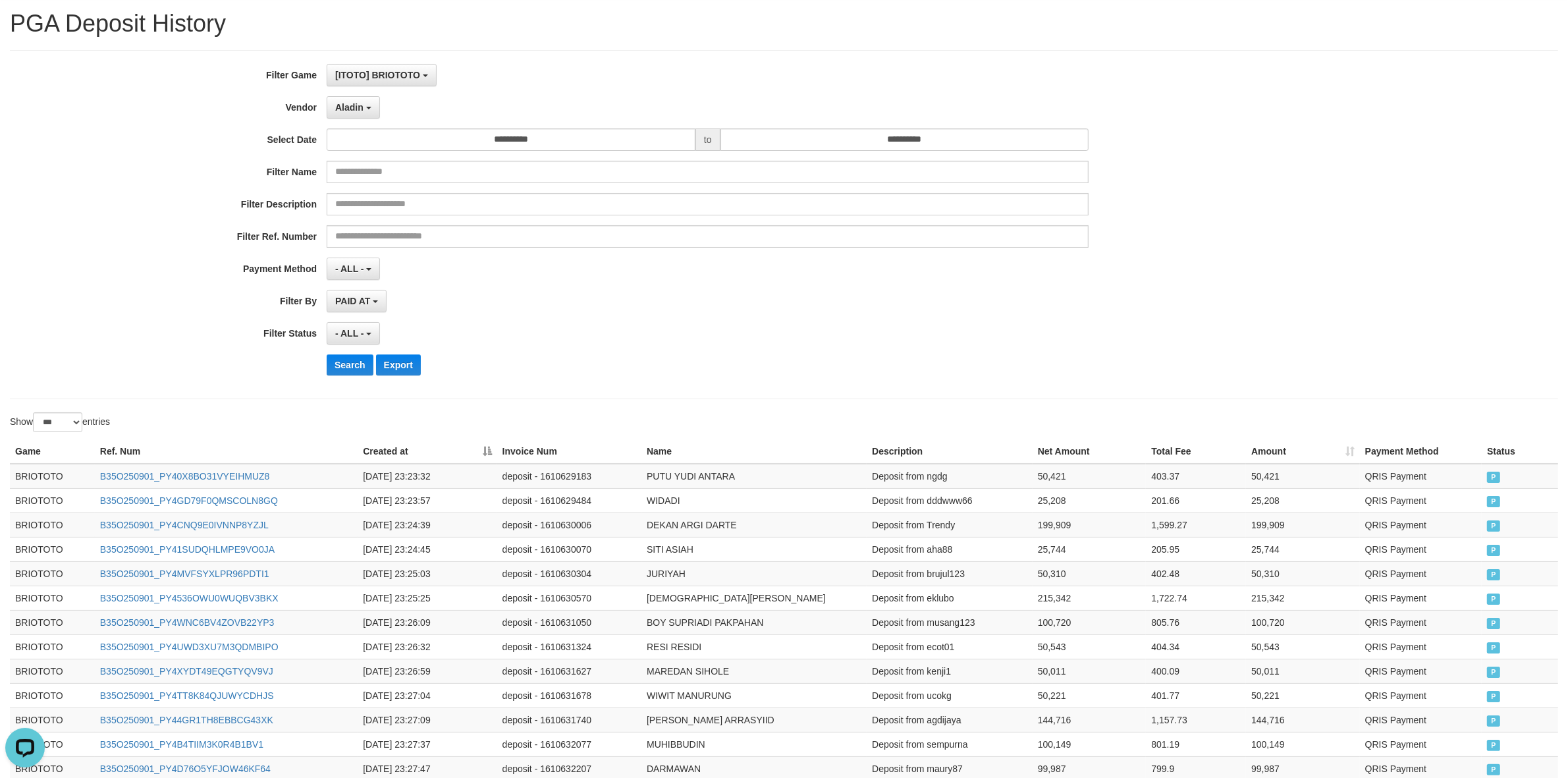
scroll to position [0, 0]
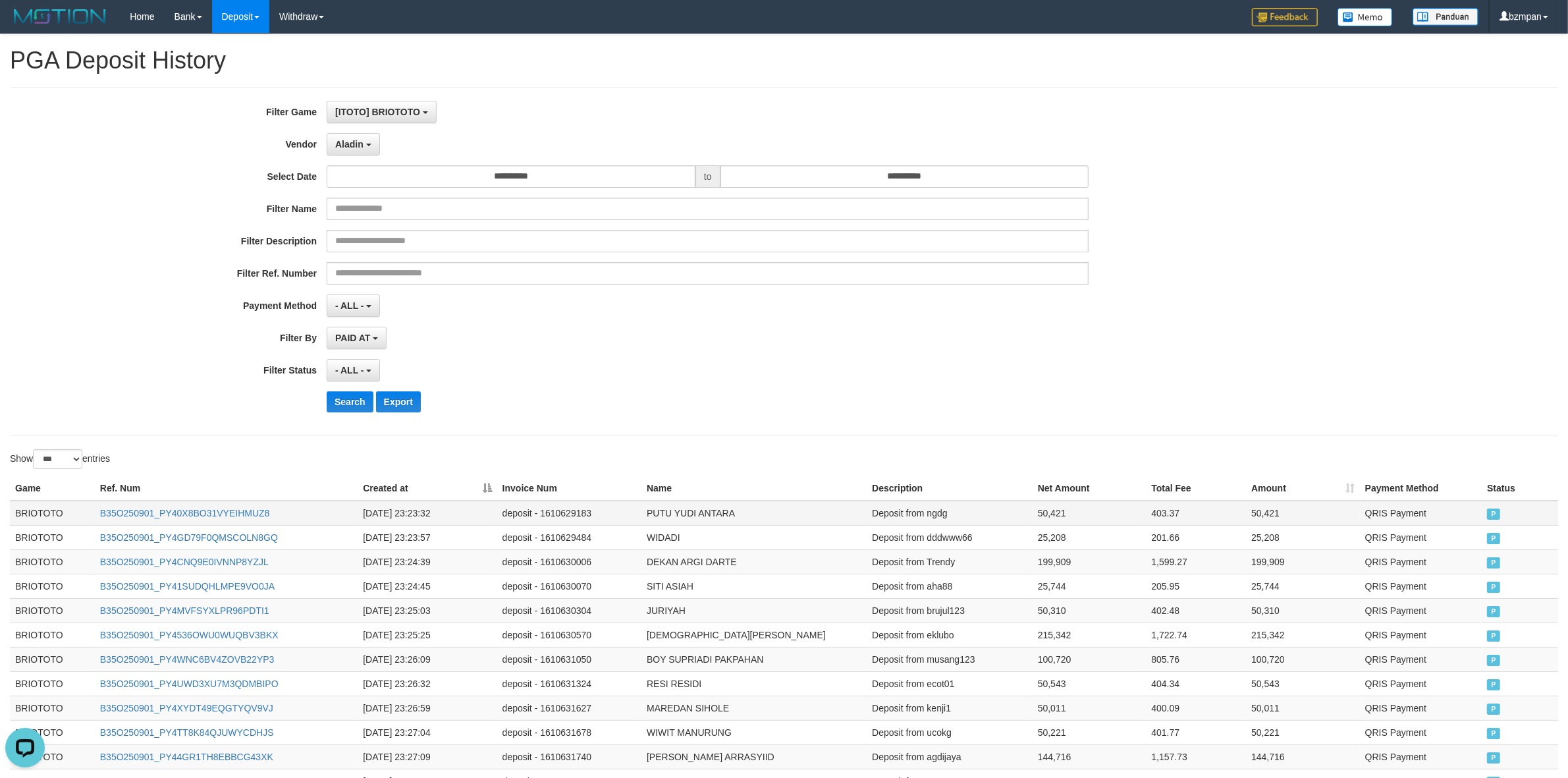
click at [27, 509] on td "BRIOTOTO" at bounding box center [53, 513] width 85 height 25
drag, startPoint x: 27, startPoint y: 509, endPoint x: 120, endPoint y: 511, distance: 93.0
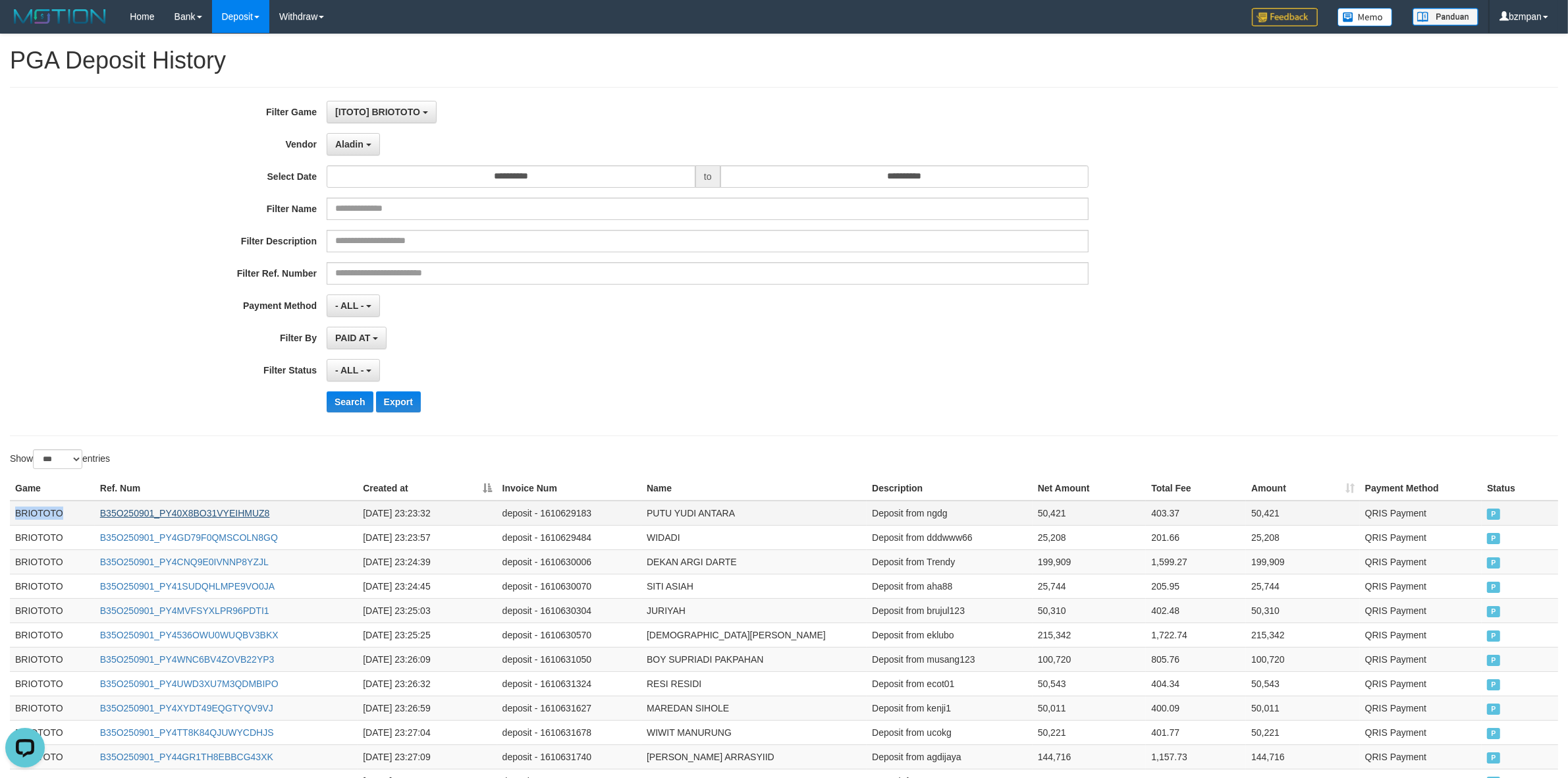
click at [27, 509] on td "BRIOTOTO" at bounding box center [53, 513] width 85 height 25
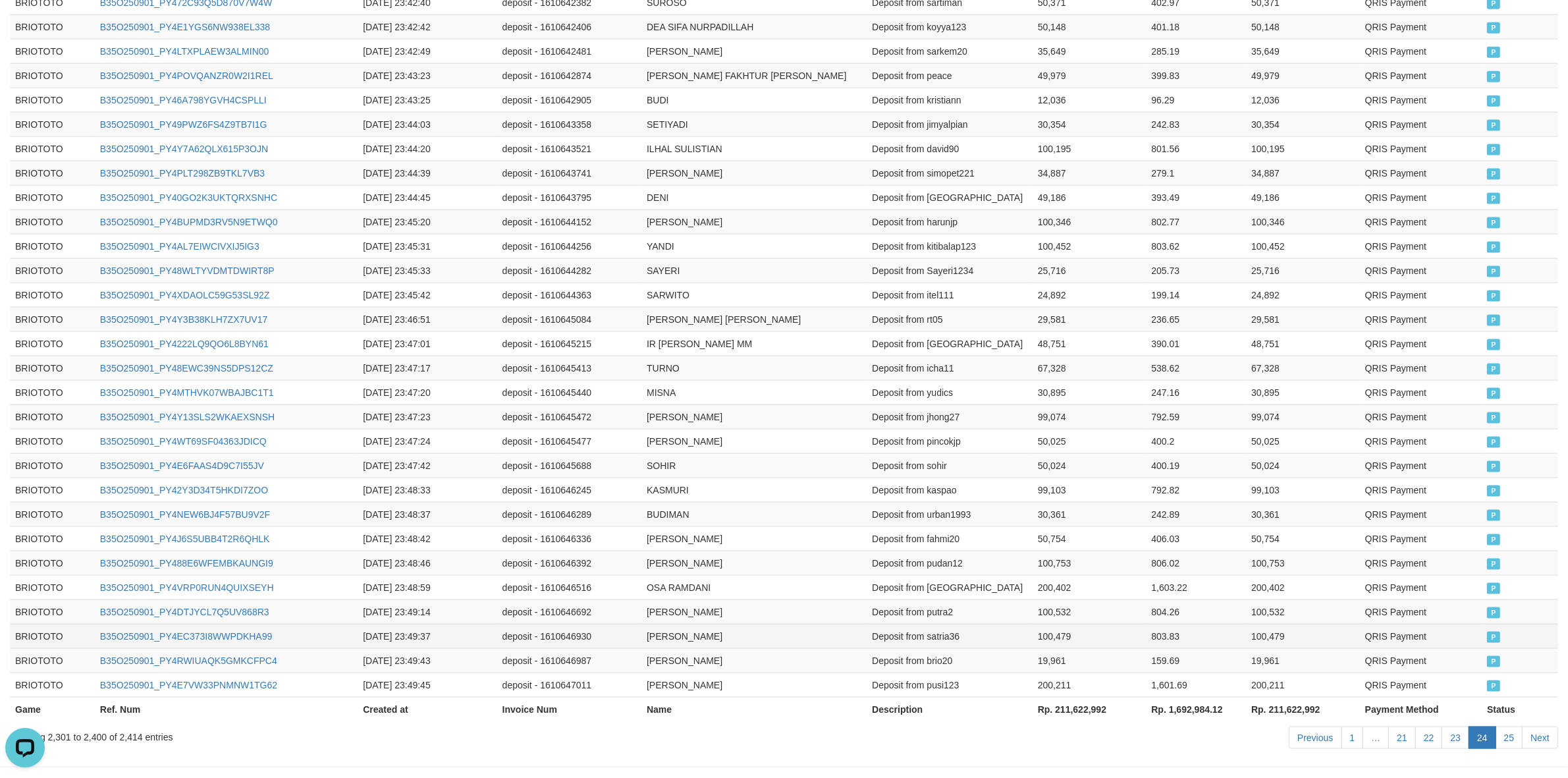
scroll to position [2307, 0]
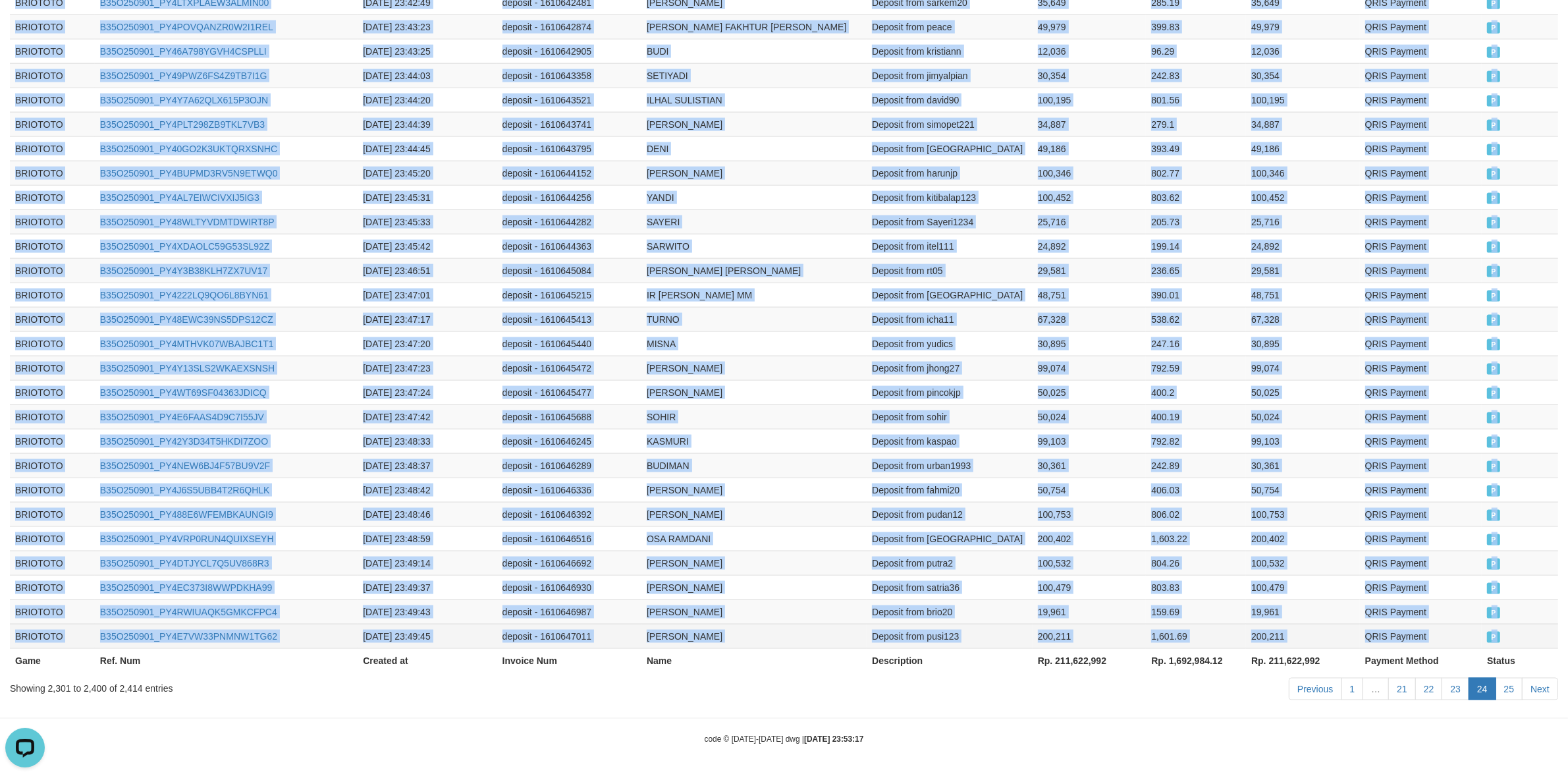
click at [1506, 644] on td "P" at bounding box center [1520, 636] width 77 height 24
copy div "BRIOTOTO B35O250901_PY40X8BO31VYEIHMUZ8 2025-09-01 23:23:32 deposit - 161062918…"
click at [1545, 680] on link "Next" at bounding box center [1540, 689] width 36 height 23
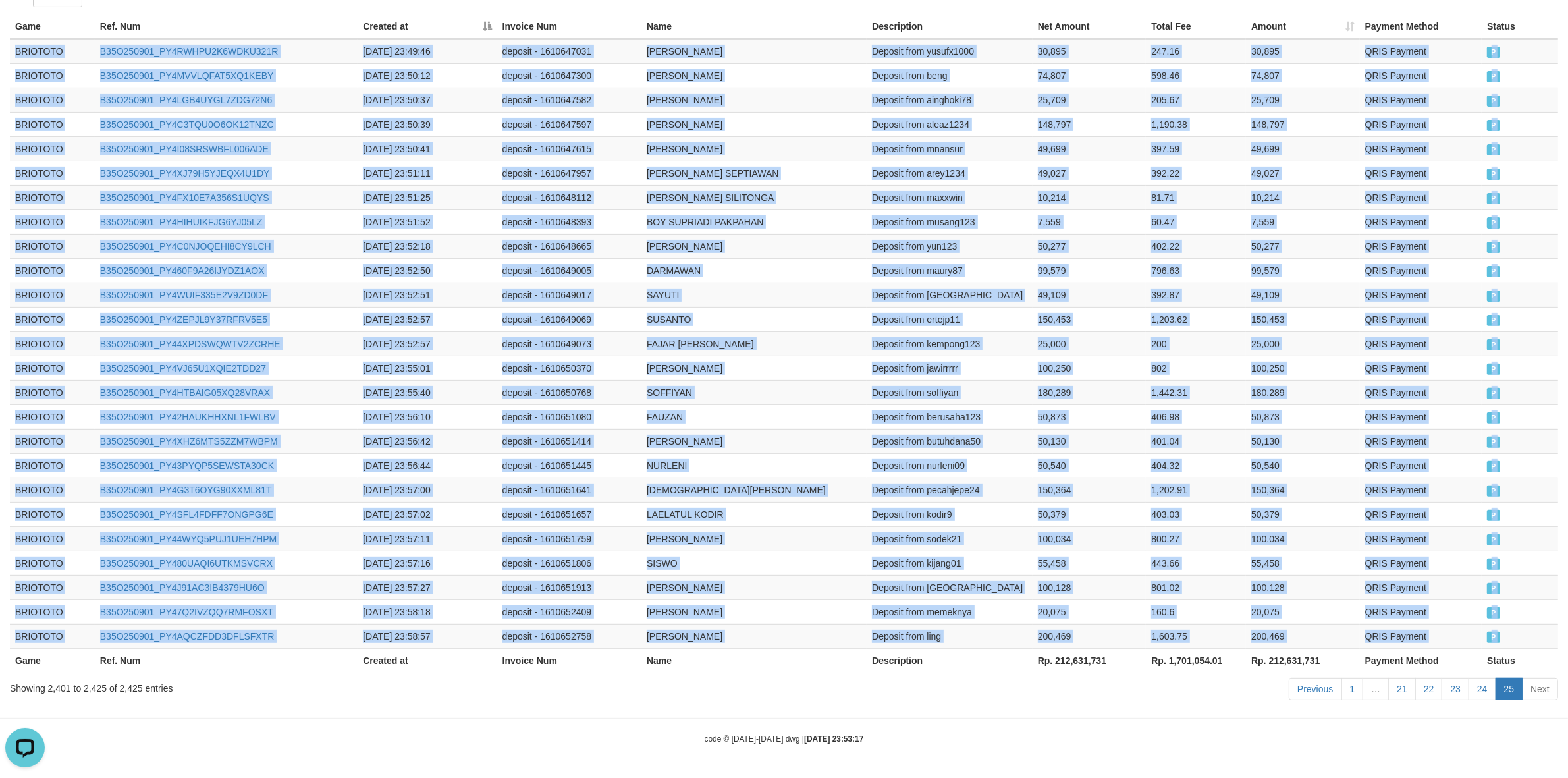
scroll to position [468, 0]
copy div "BRIOTOTO B35O250901_PY40X8BO31VYEIHMUZ8 2025-09-01 23:23:32 deposit - 161062918…"
